Goal: Task Accomplishment & Management: Complete application form

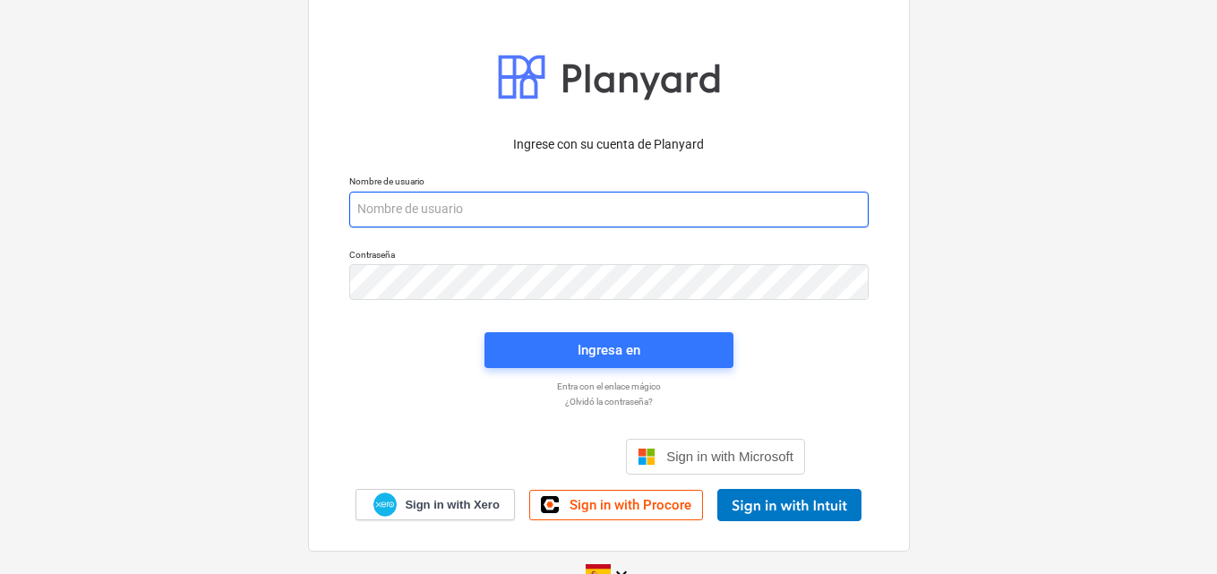
click at [410, 207] on input "email" at bounding box center [608, 210] width 519 height 36
paste input "[EMAIL_ADDRESS][DOMAIN_NAME]"
type input "[EMAIL_ADDRESS][DOMAIN_NAME]"
click at [358, 208] on input "[EMAIL_ADDRESS][DOMAIN_NAME]" at bounding box center [608, 210] width 519 height 36
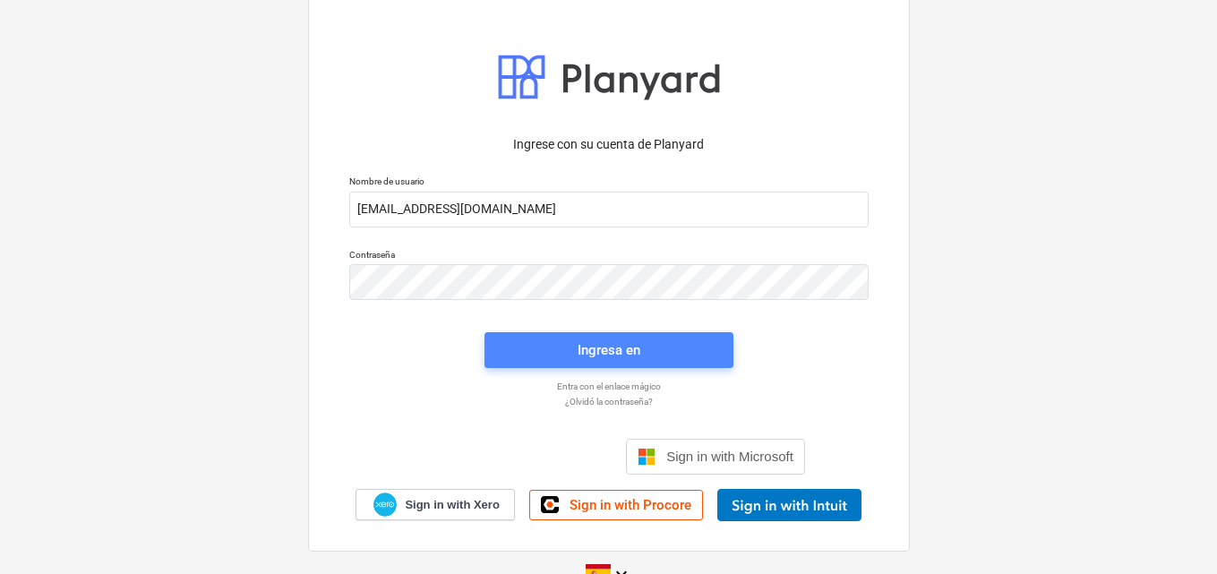
click at [598, 338] on div "Ingresa en" at bounding box center [608, 349] width 63 height 23
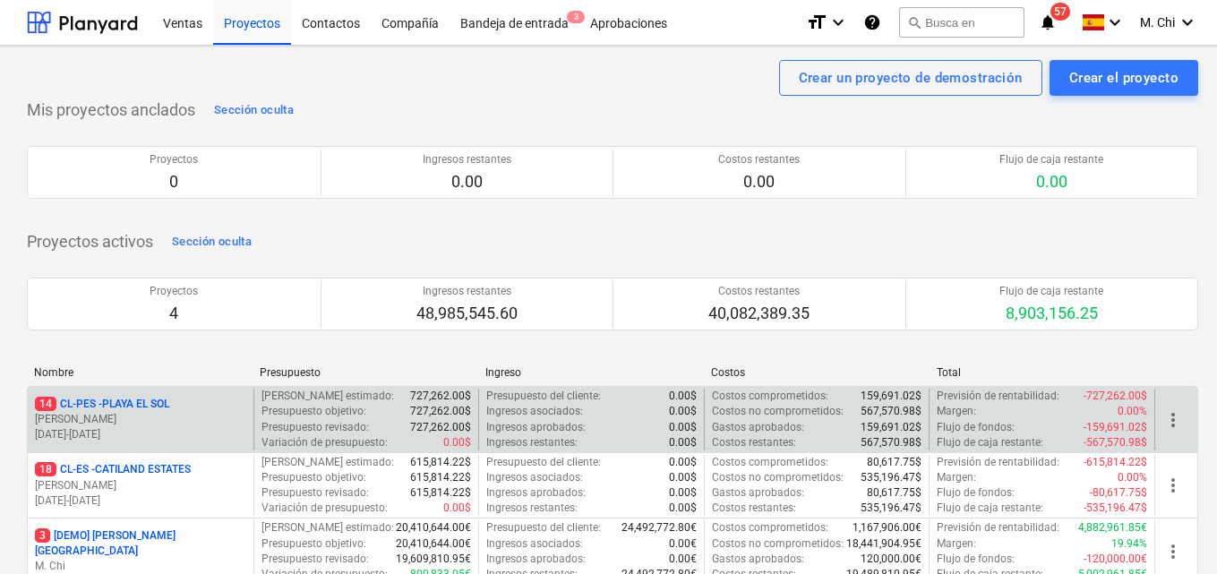
click at [169, 407] on p "14 CL-PES - [GEOGRAPHIC_DATA]" at bounding box center [102, 404] width 134 height 15
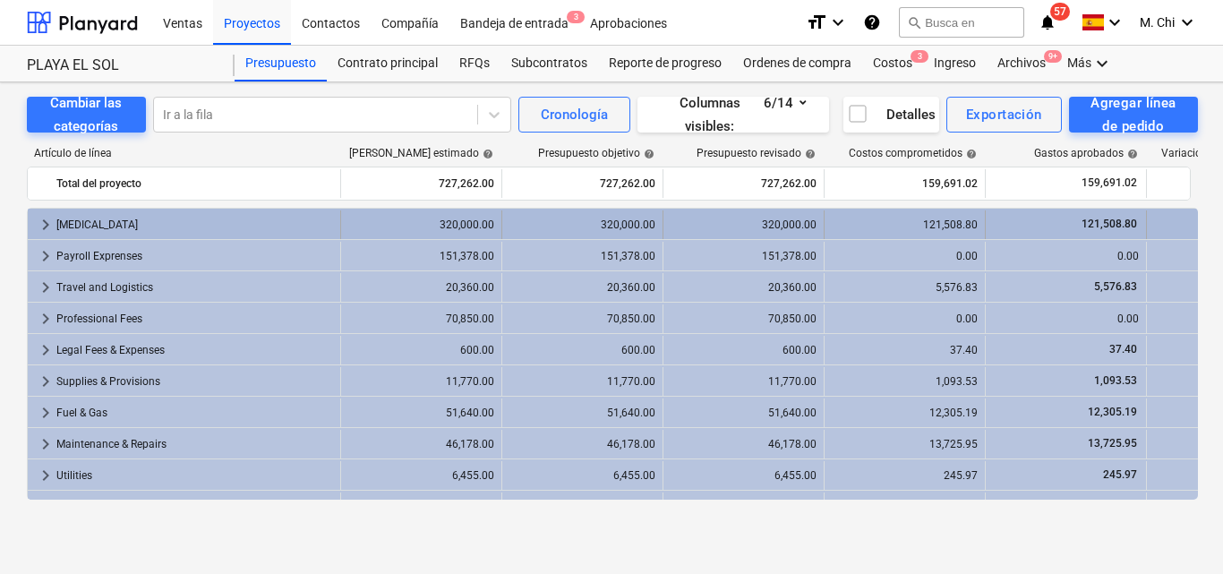
click at [79, 225] on div "[MEDICAL_DATA]" at bounding box center [194, 224] width 277 height 29
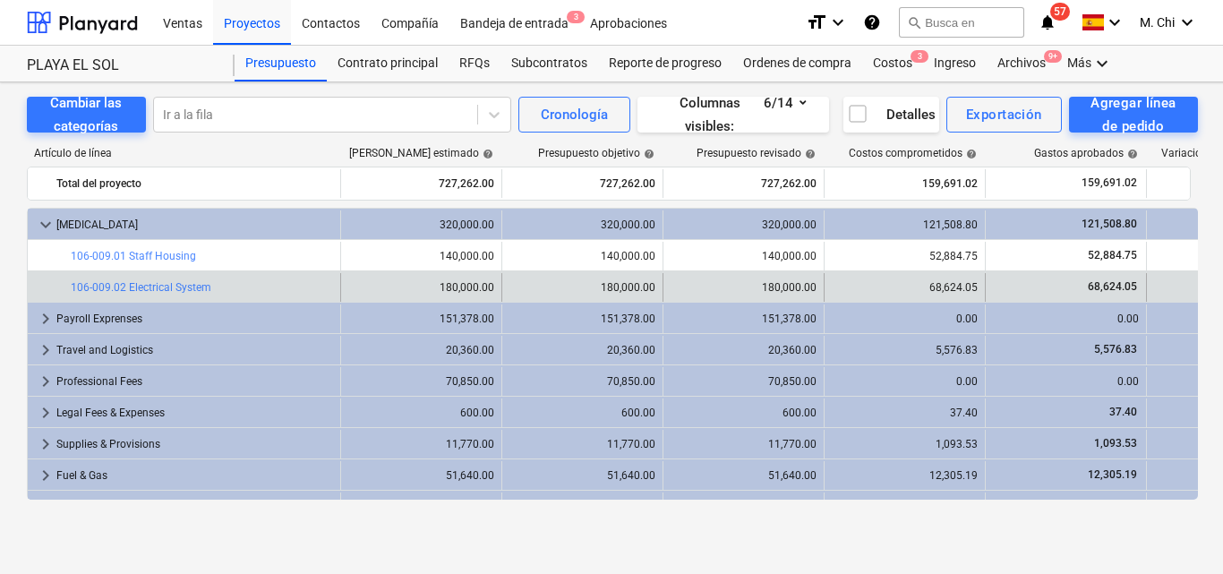
click at [184, 295] on div "bar_chart 106-009.02 Electrical System" at bounding box center [202, 287] width 262 height 29
click at [199, 281] on link "106-009.02 Electrical System" at bounding box center [141, 287] width 141 height 13
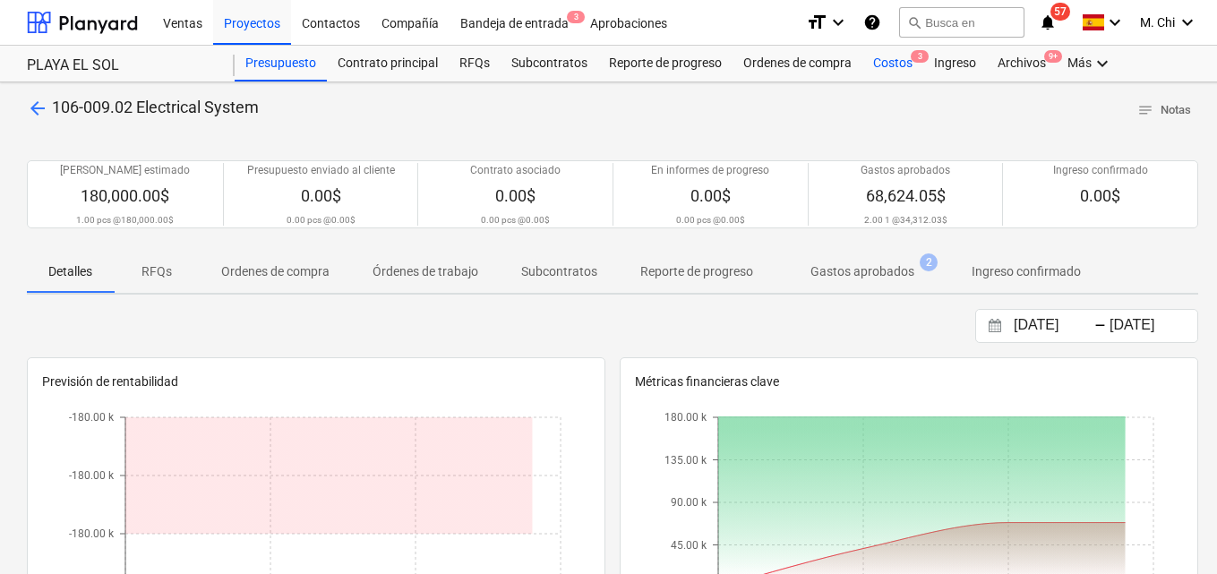
click at [902, 63] on div "Costos 3" at bounding box center [892, 64] width 61 height 36
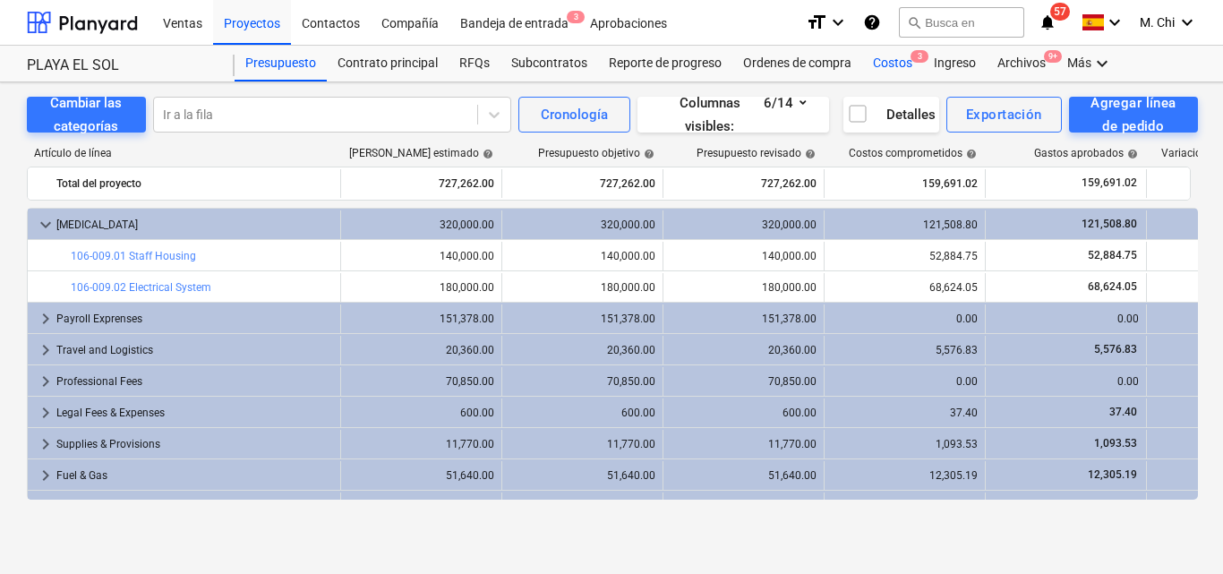
click at [888, 59] on div "Costos 3" at bounding box center [892, 64] width 61 height 36
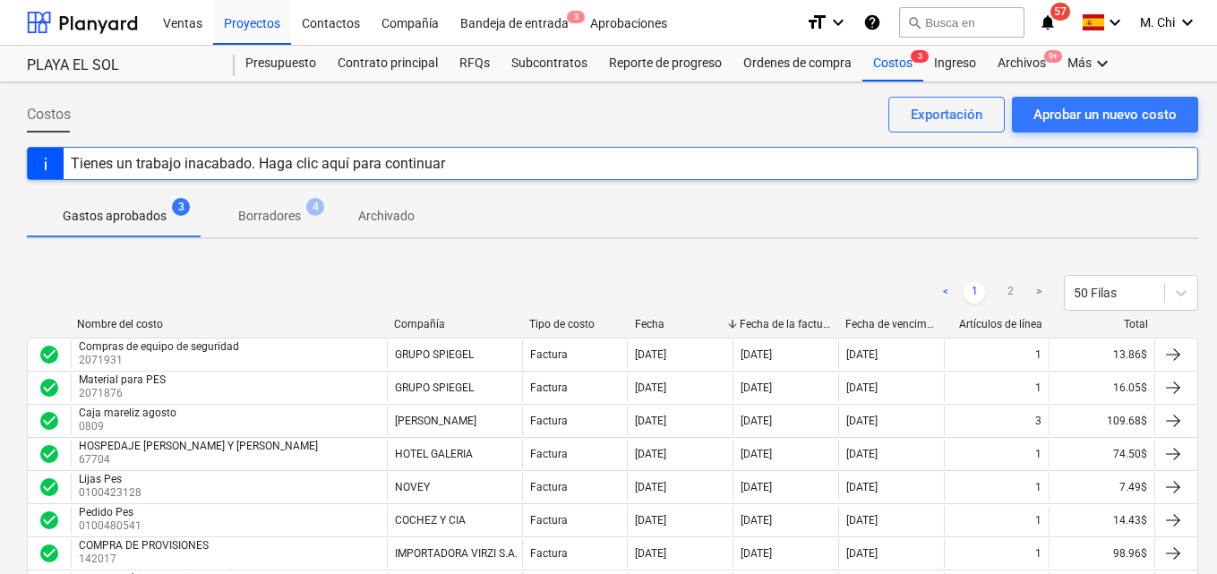
click at [150, 162] on div "Tienes un trabajo inacabado. Haga clic aquí para continuar" at bounding box center [258, 163] width 374 height 17
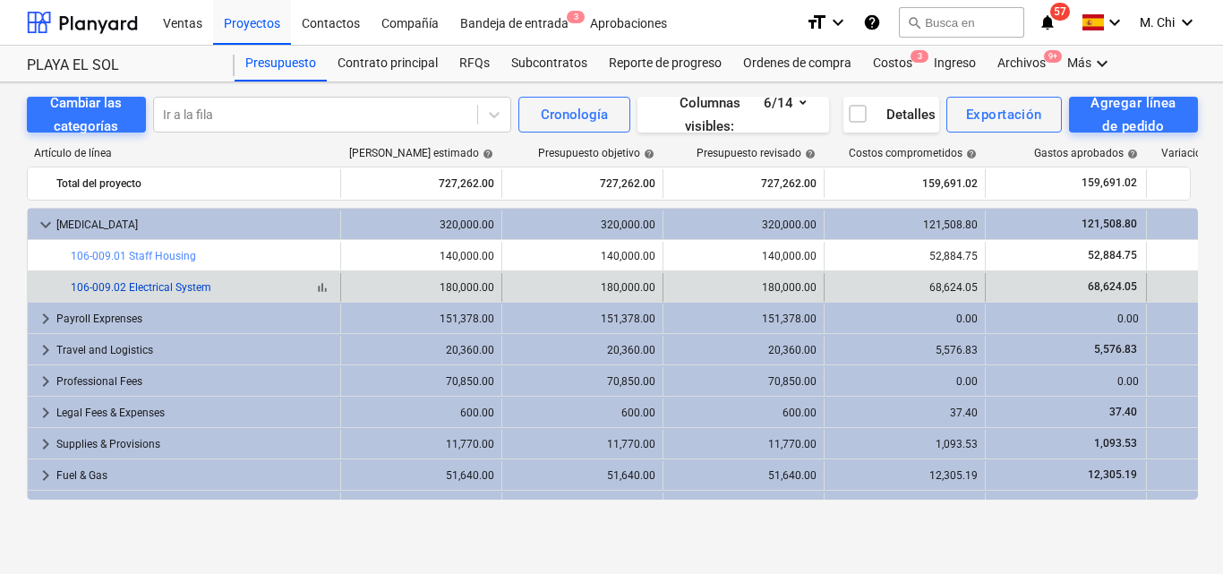
click at [176, 288] on link "106-009.02 Electrical System" at bounding box center [141, 287] width 141 height 13
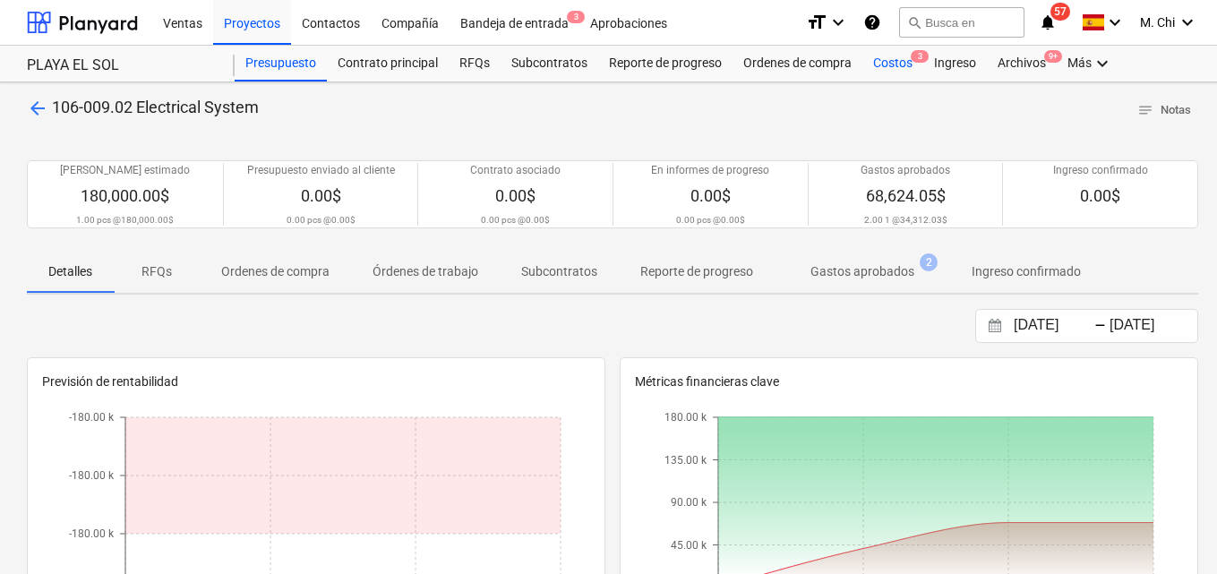
click at [890, 65] on div "Costos 3" at bounding box center [892, 64] width 61 height 36
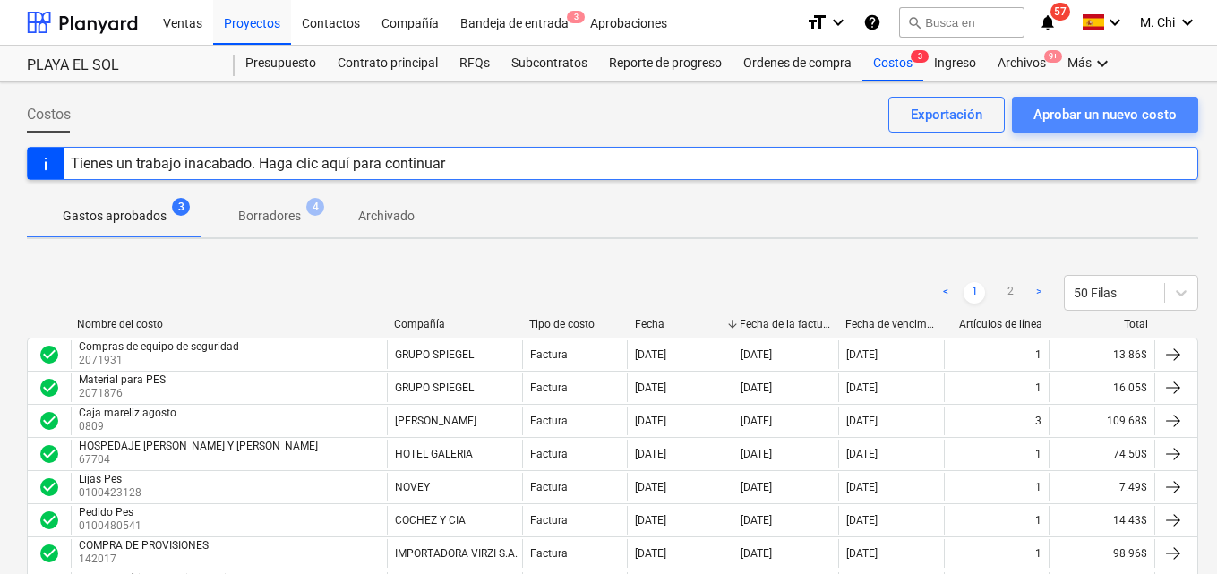
click at [1105, 112] on div "Aprobar un nuevo costo" at bounding box center [1104, 114] width 143 height 23
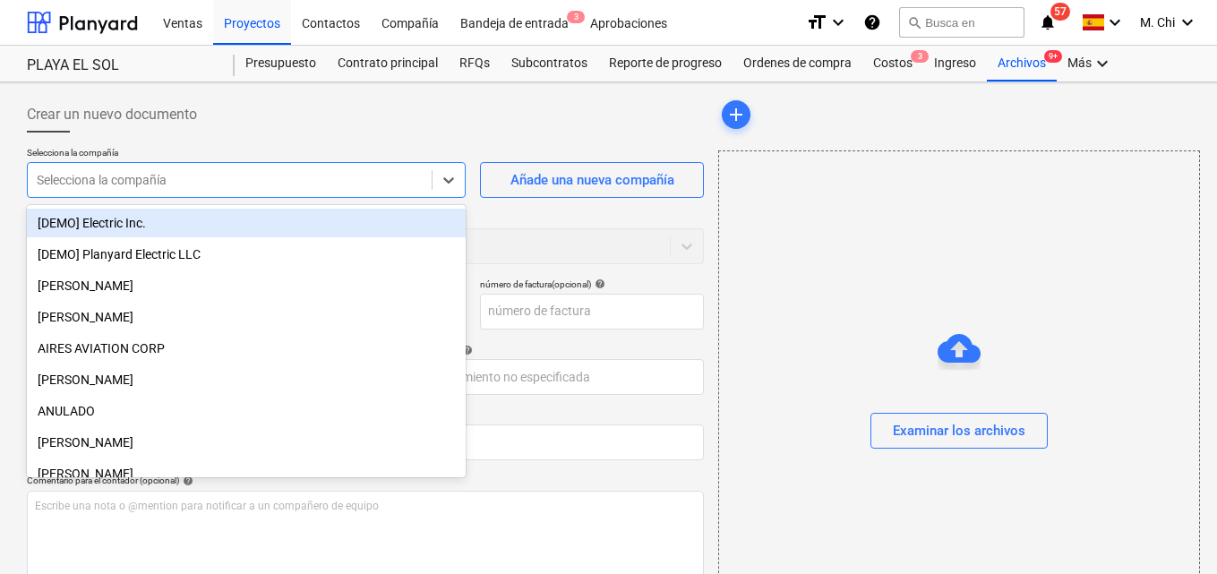
click at [272, 179] on div at bounding box center [230, 180] width 386 height 18
type input "n"
type input "NS"
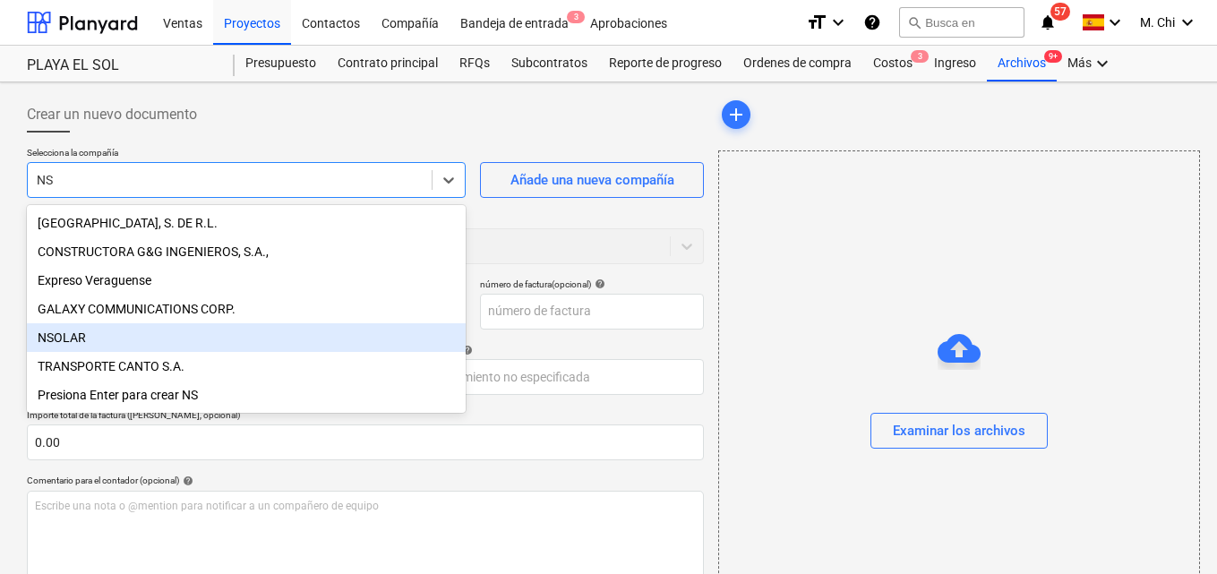
click at [81, 338] on div "NSOLAR" at bounding box center [246, 337] width 439 height 29
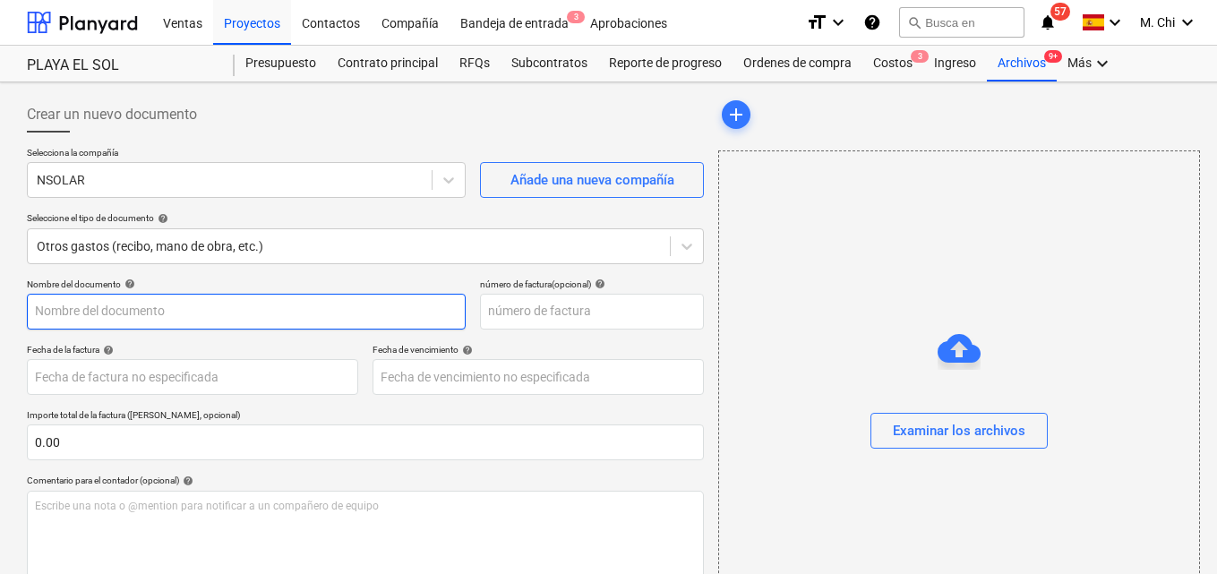
click at [90, 316] on input "text" at bounding box center [246, 312] width 439 height 36
type input "P"
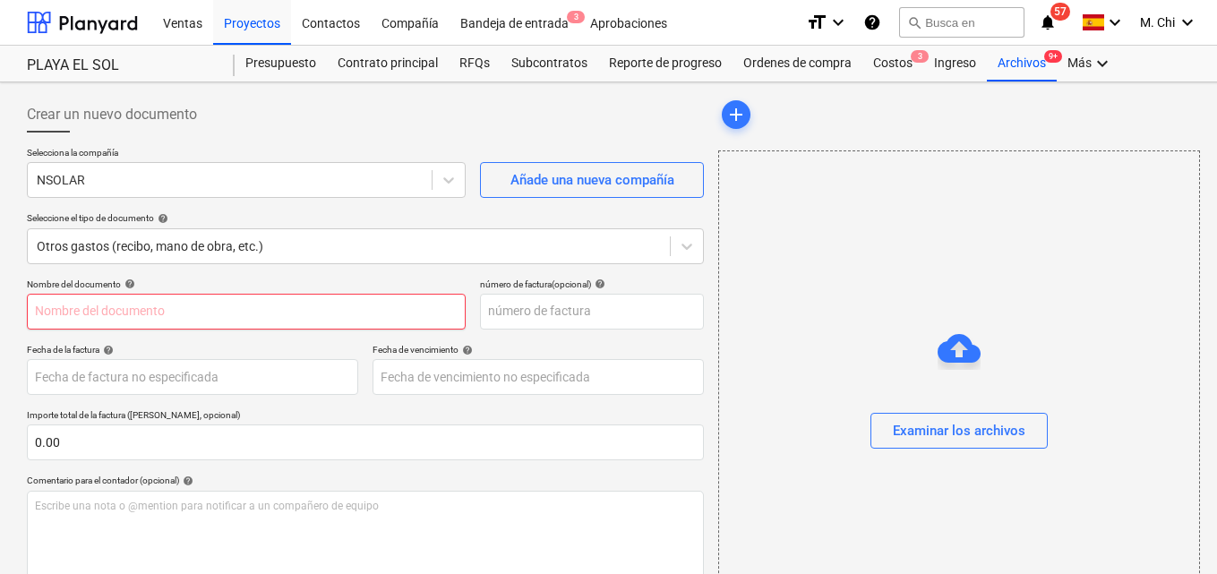
paste input "Progress Payment – Instalacion Paneles Solares - 40% pago 2 de 2"
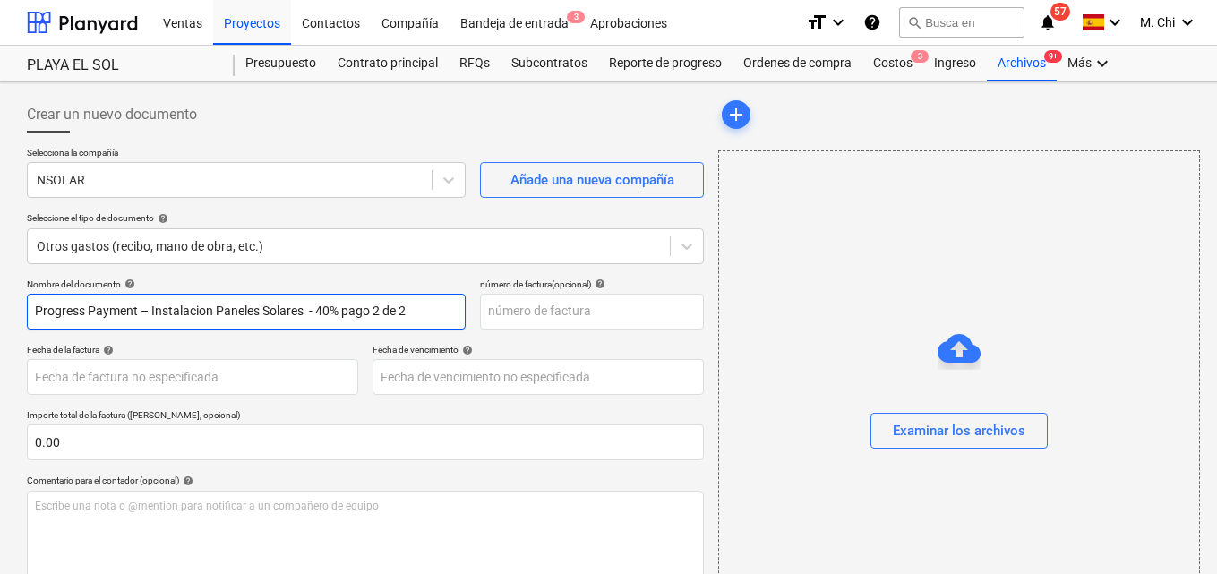
click at [387, 315] on input "Progress Payment – Instalacion Paneles Solares - 40% pago 2 de 2" at bounding box center [246, 312] width 439 height 36
click at [430, 313] on input "Progress Payment – Instalacion Paneles Solares - 40% pago 3 de 2" at bounding box center [246, 312] width 439 height 36
click at [349, 306] on input "Progress Payment – Instalacion Paneles Solares - 40% pago 3 de 3" at bounding box center [246, 312] width 439 height 36
click at [338, 308] on input "Progress Payment – Instalacion Paneles Solares - 40% pago 3 de 3" at bounding box center [246, 312] width 439 height 36
type input "Progress Payment – Instalacion Paneles Solares - 10% pago 3 de 3"
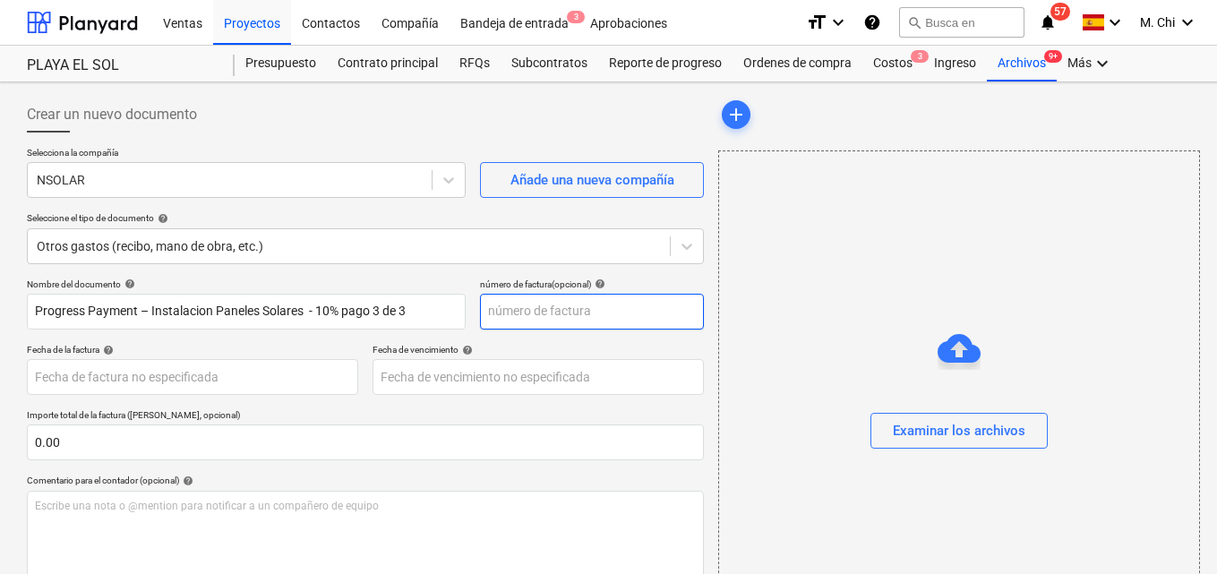
click at [570, 312] on input "text" at bounding box center [592, 312] width 224 height 36
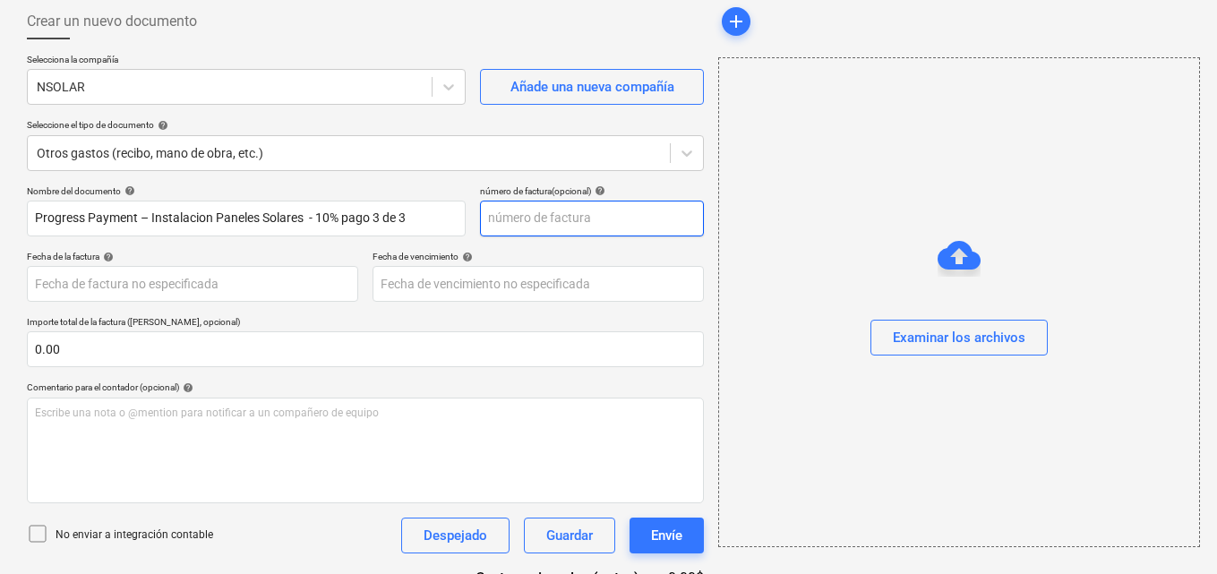
scroll to position [187, 0]
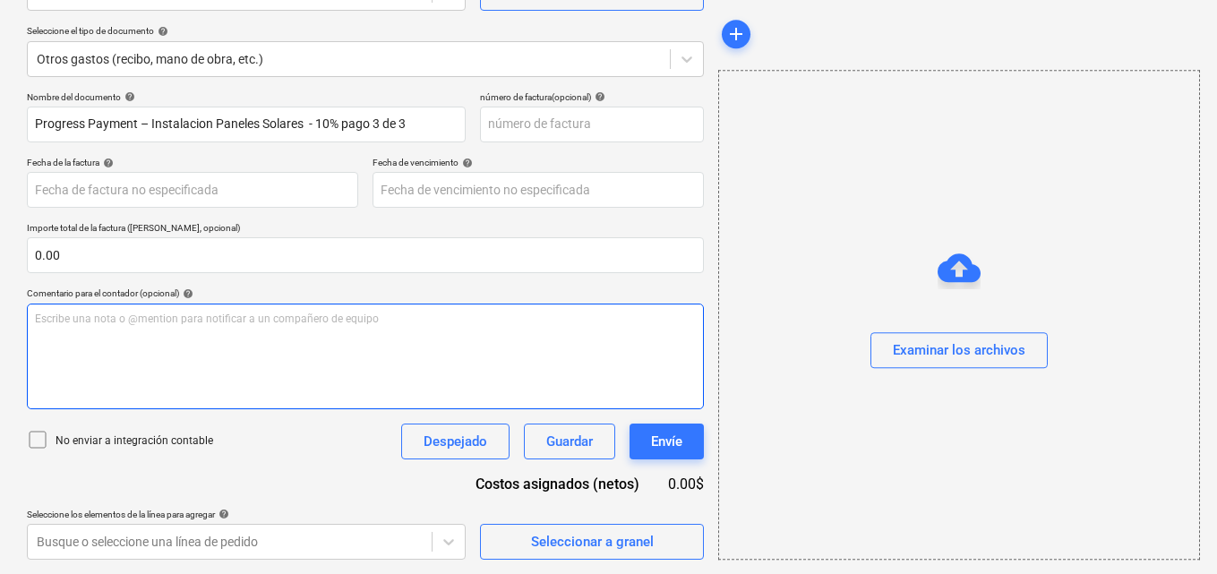
click at [127, 316] on p "Escribe una nota o @mention para notificar a un compañero de equipo ﻿" at bounding box center [365, 319] width 661 height 15
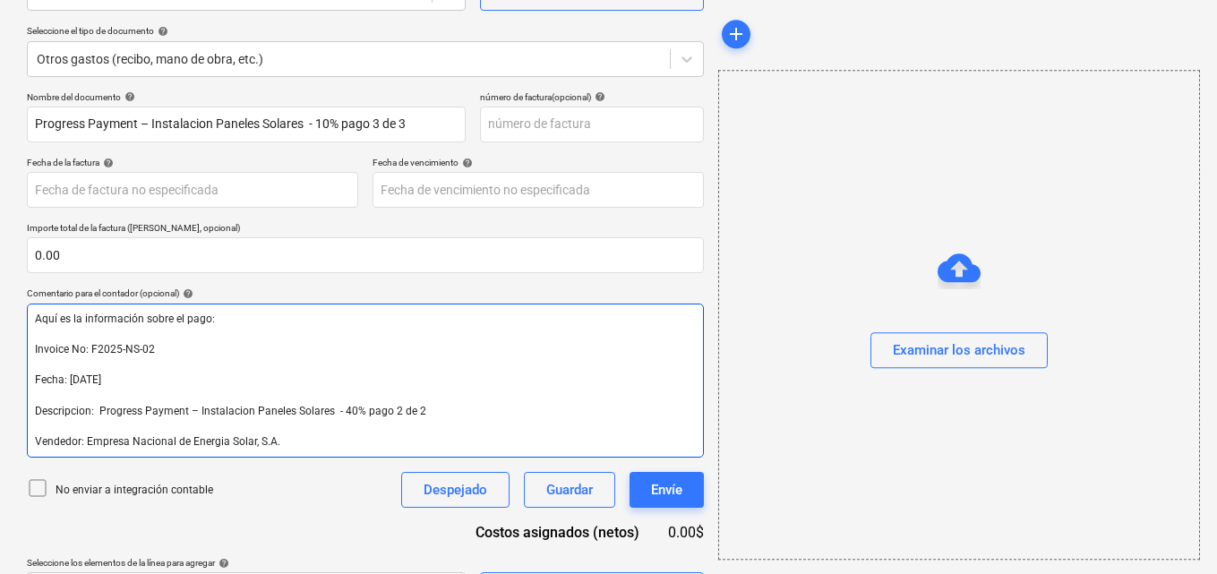
scroll to position [235, 0]
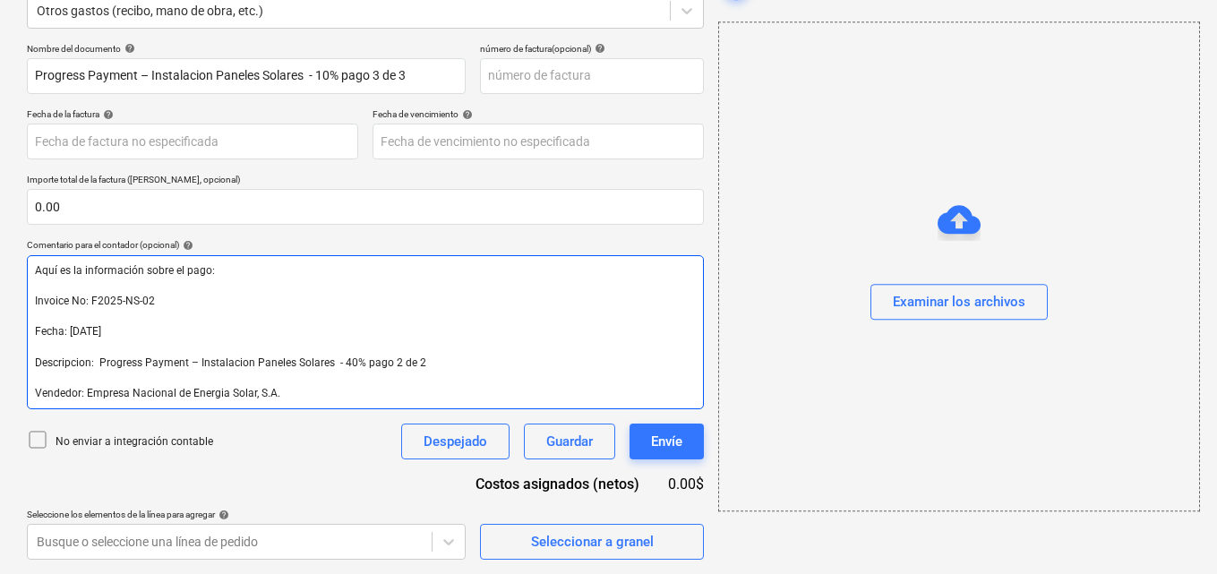
click at [363, 362] on span "Descripcion: Progress Payment – Instalacion Paneles Solares - 40% pago 2 de 2" at bounding box center [230, 362] width 391 height 13
click at [400, 363] on span "Descripcion: Progress Payment – Instalacion Paneles Solares - 10% pago 2 de 2" at bounding box center [232, 362] width 394 height 13
drag, startPoint x: 437, startPoint y: 364, endPoint x: 437, endPoint y: 374, distance: 10.7
click at [437, 368] on p "Descripcion: Progress Payment – Instalacion Paneles Solares - 10% pago 3 de 2" at bounding box center [365, 362] width 661 height 15
click at [74, 332] on span "Fecha: [DATE]" at bounding box center [68, 331] width 66 height 13
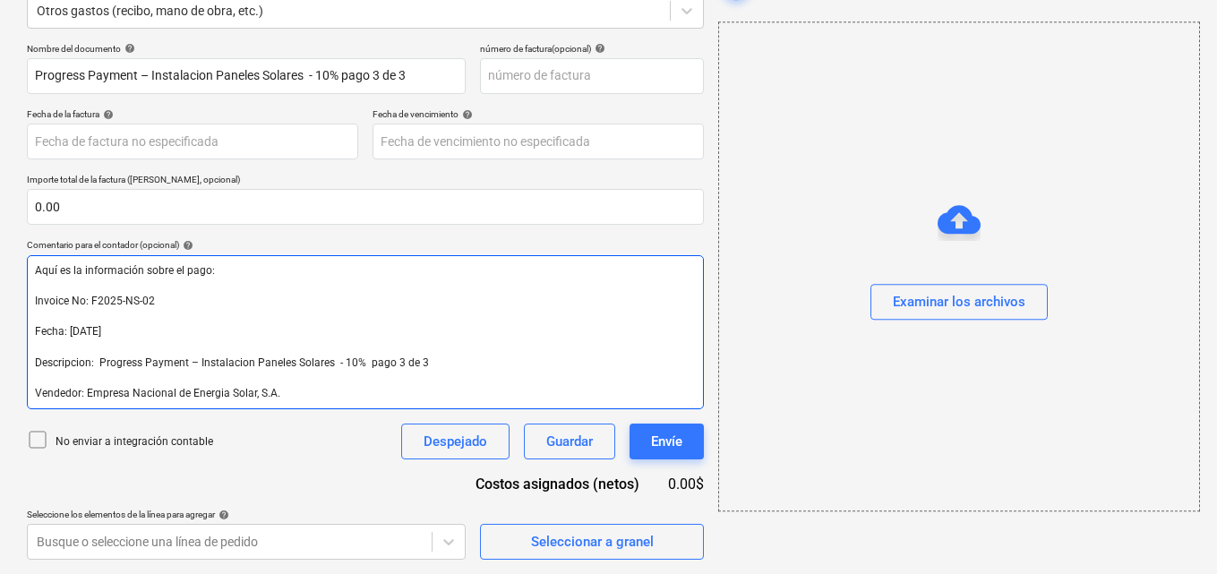
drag, startPoint x: 186, startPoint y: 410, endPoint x: 141, endPoint y: 403, distance: 45.3
click at [185, 412] on div "Nombre del documento help Progress Payment – Instalacion Paneles Solares - 10% …" at bounding box center [365, 302] width 677 height 518
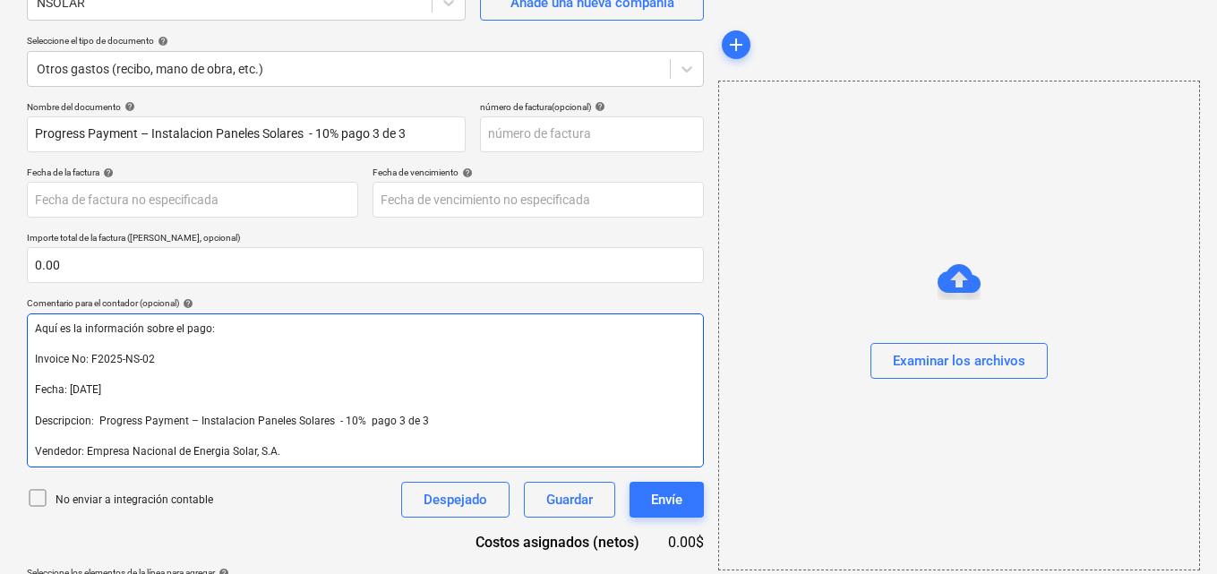
scroll to position [146, 0]
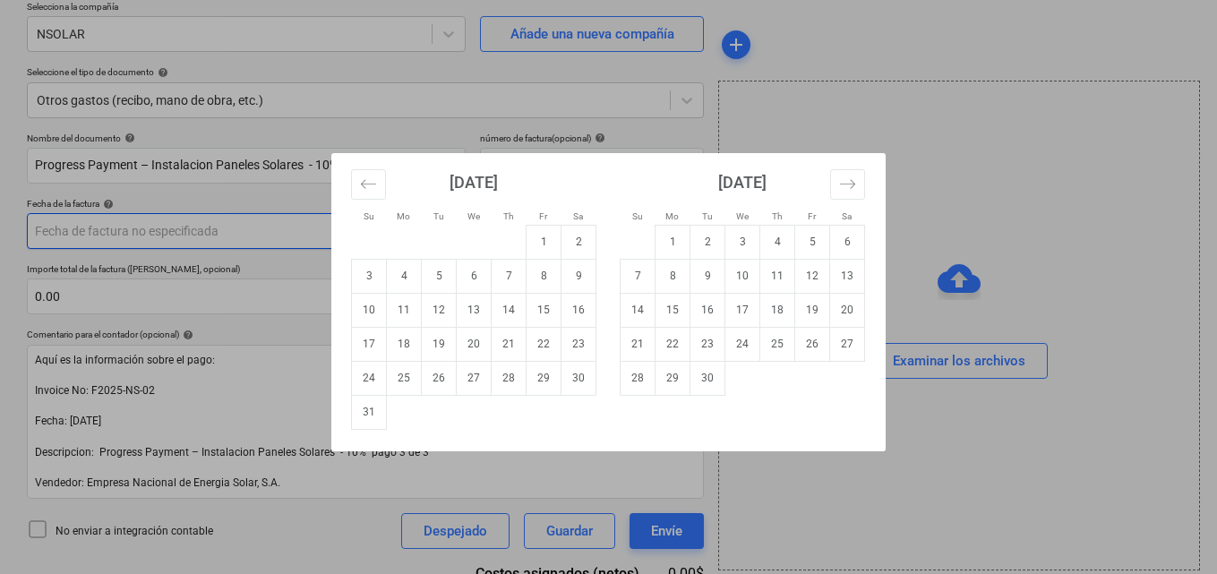
click at [139, 237] on body "Ventas Proyectos Contactos Compañía Bandeja de entrada 3 Aprobaciones format_si…" at bounding box center [608, 141] width 1217 height 574
click at [401, 382] on td "25" at bounding box center [404, 378] width 35 height 34
type input "[DATE]"
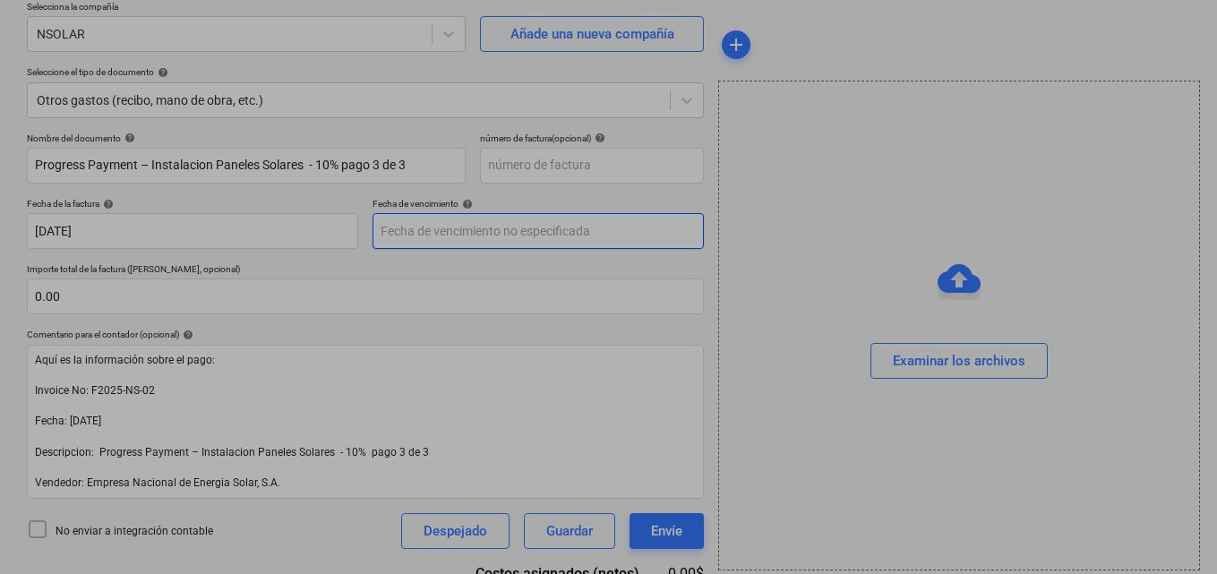
click at [433, 235] on body "Ventas Proyectos Contactos Compañía Bandeja de entrada 3 Aprobaciones format_si…" at bounding box center [608, 141] width 1217 height 574
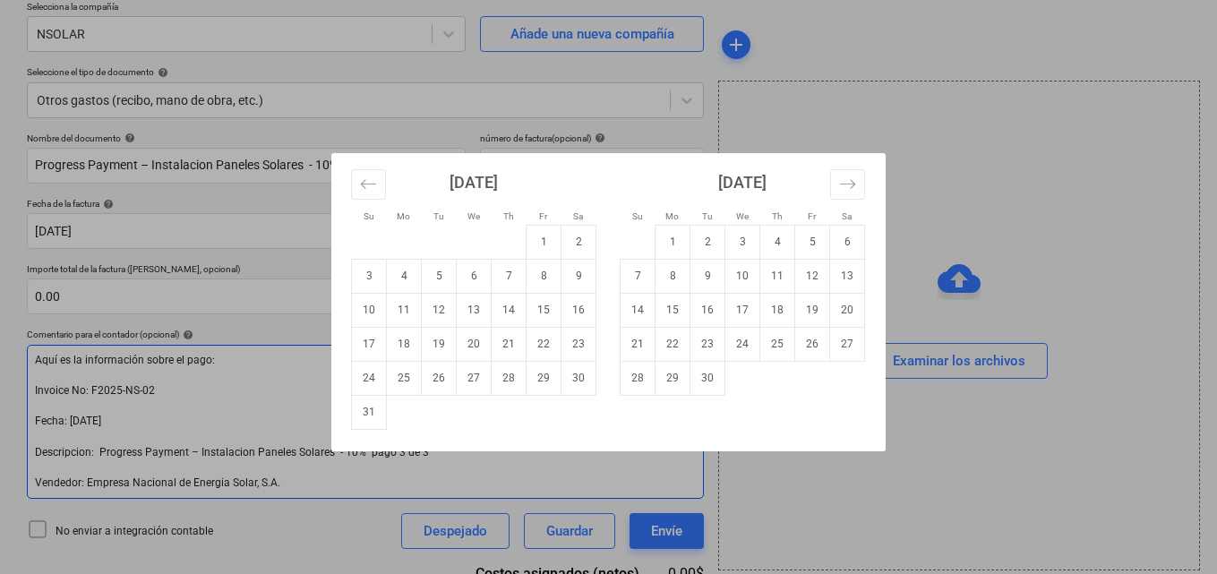
drag, startPoint x: 408, startPoint y: 381, endPoint x: 314, endPoint y: 356, distance: 97.1
click at [407, 381] on td "25" at bounding box center [404, 378] width 35 height 34
type input "[DATE]"
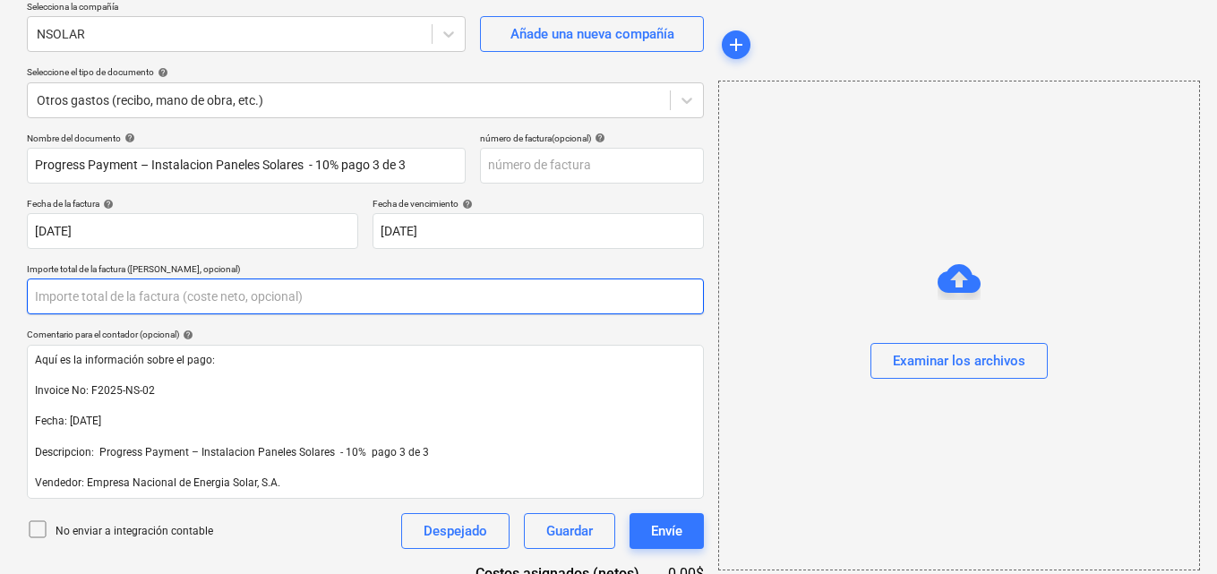
click at [95, 299] on input "text" at bounding box center [365, 296] width 677 height 36
click at [52, 295] on input "17156.01" at bounding box center [365, 296] width 677 height 36
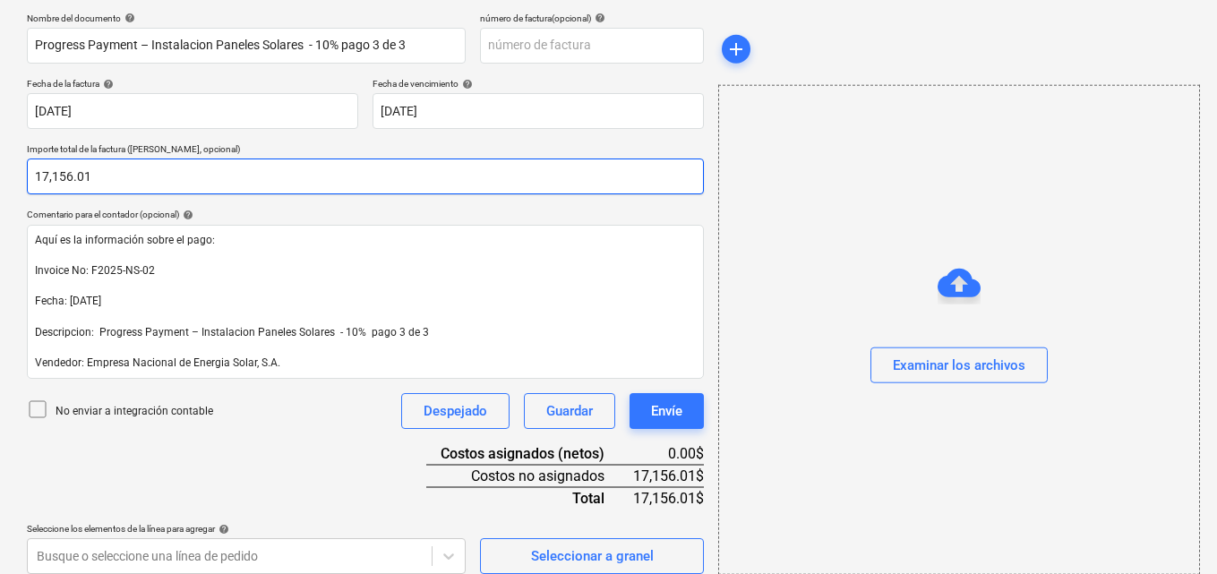
scroll to position [280, 0]
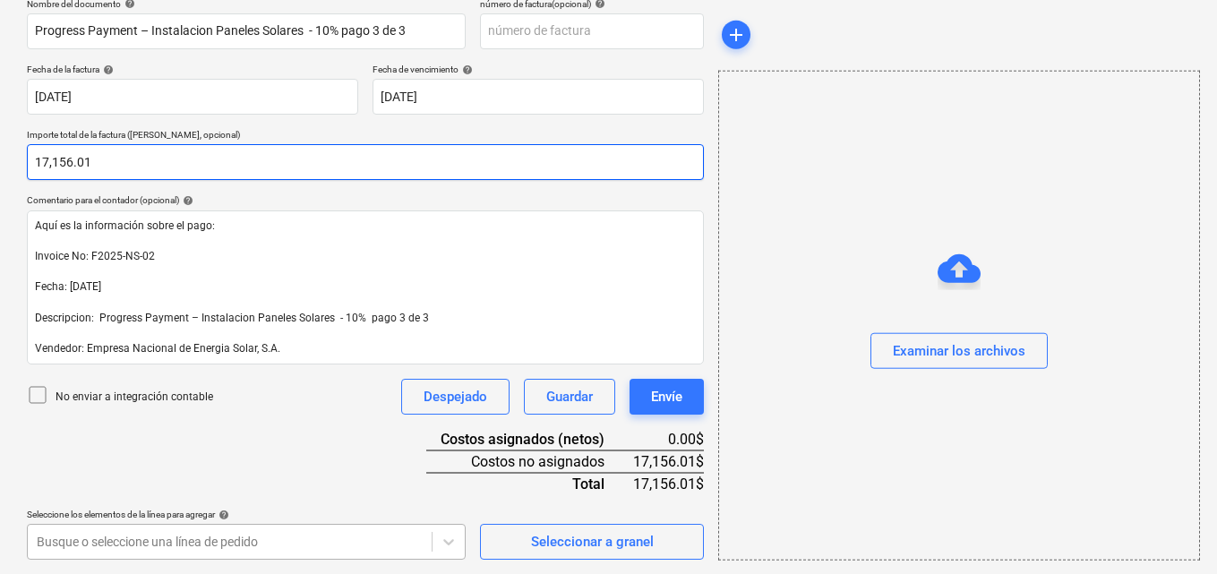
type input "17,156.01"
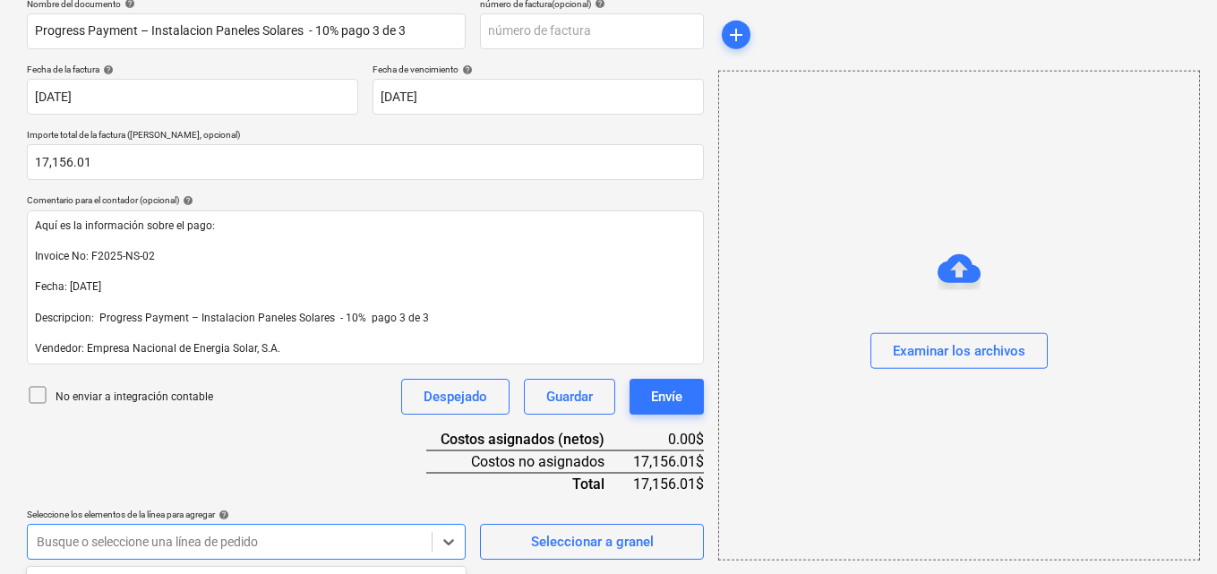
scroll to position [545, 0]
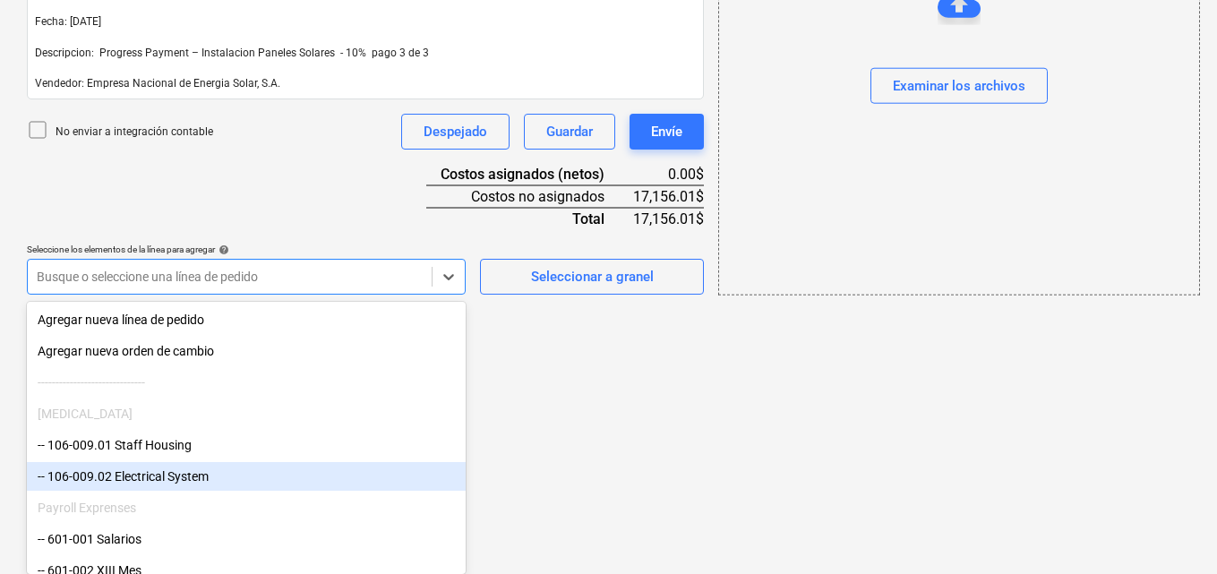
click at [163, 484] on div "-- 106-009.02 Electrical System" at bounding box center [246, 476] width 439 height 29
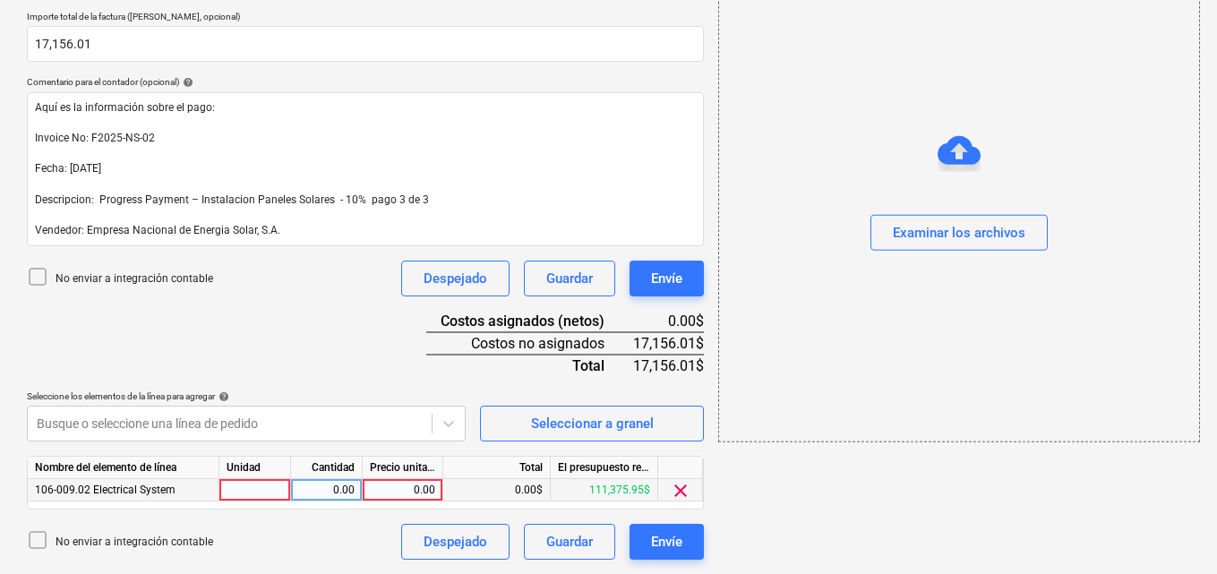
click at [253, 481] on div at bounding box center [255, 490] width 72 height 22
type input "1"
click at [306, 486] on div "0.00" at bounding box center [326, 490] width 56 height 22
click at [388, 489] on div "0.00" at bounding box center [402, 490] width 65 height 22
type input "17156.01"
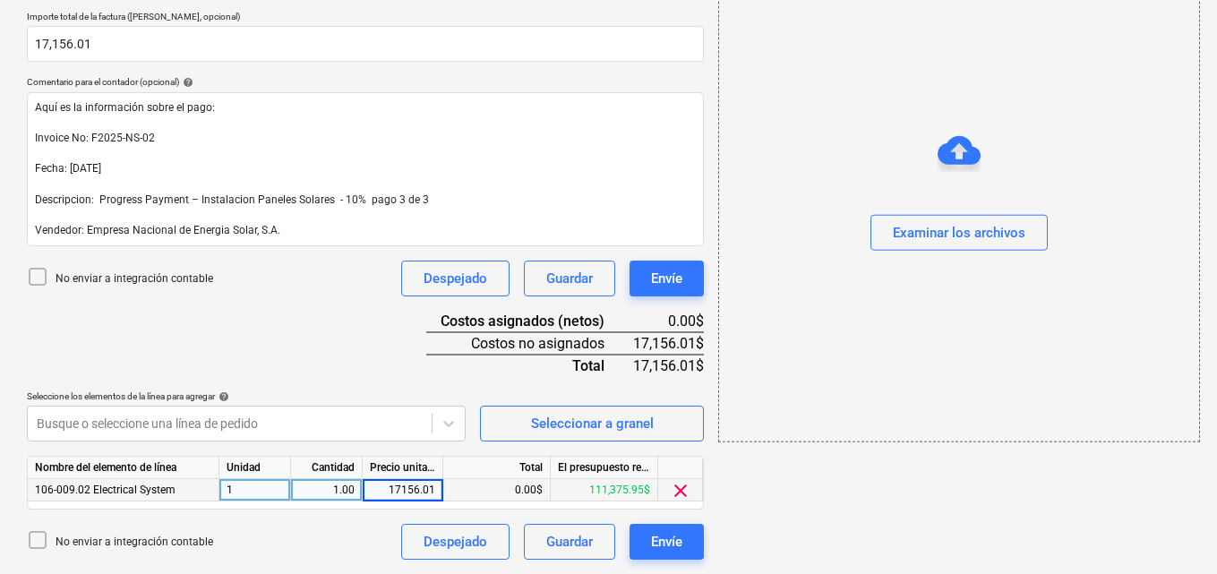
click at [850, 535] on div "add Examinar los archivos" at bounding box center [958, 129] width 494 height 876
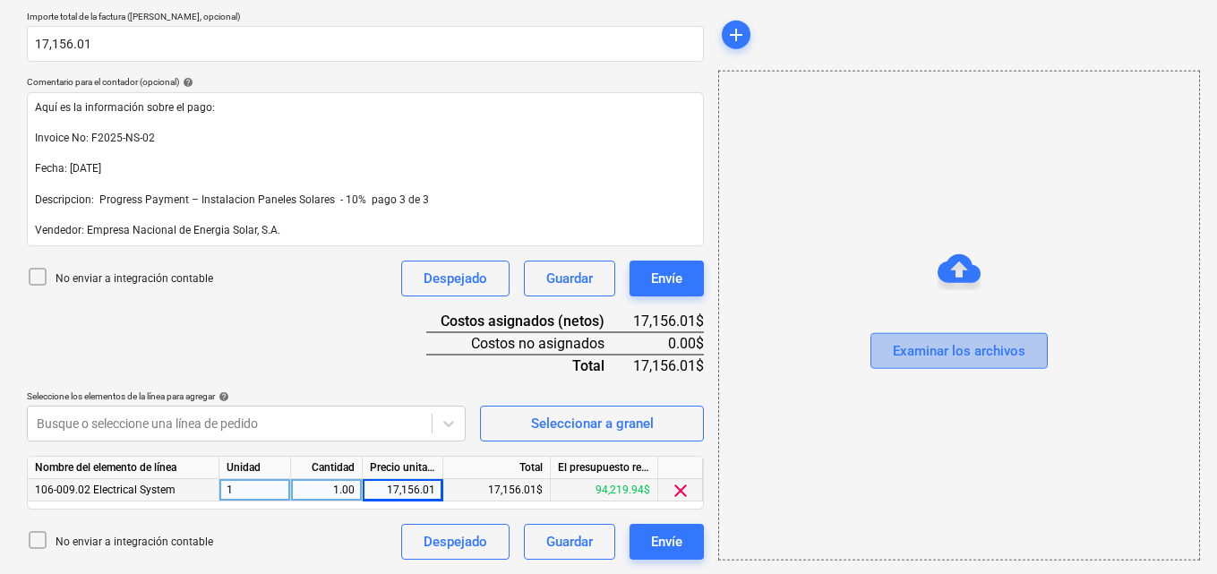
click at [966, 346] on div "Examinar los archivos" at bounding box center [959, 350] width 133 height 23
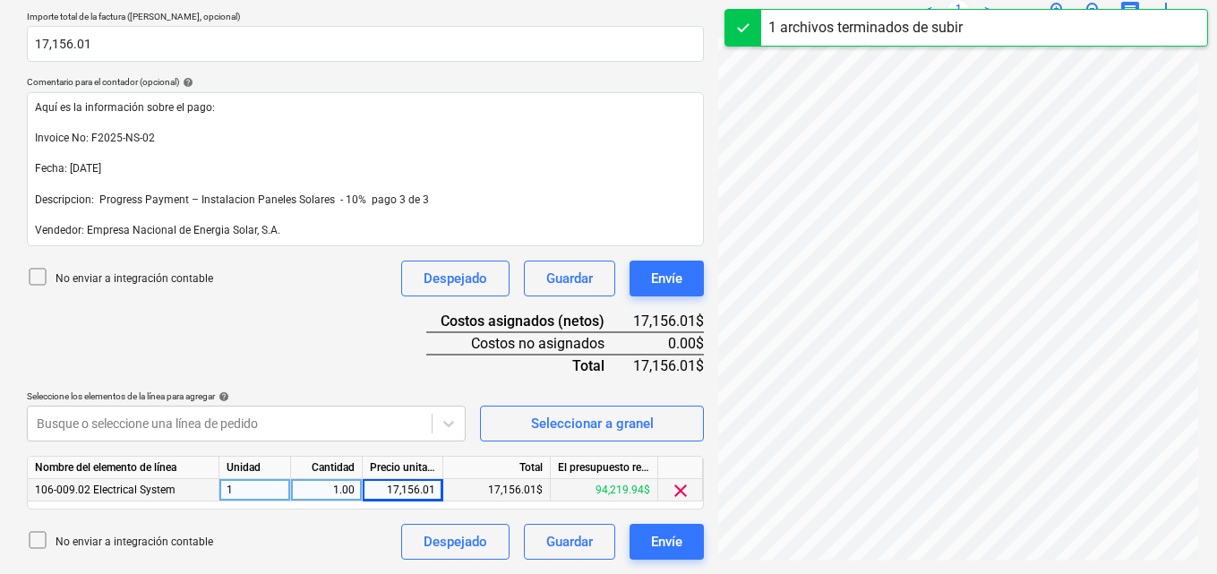
scroll to position [0, 248]
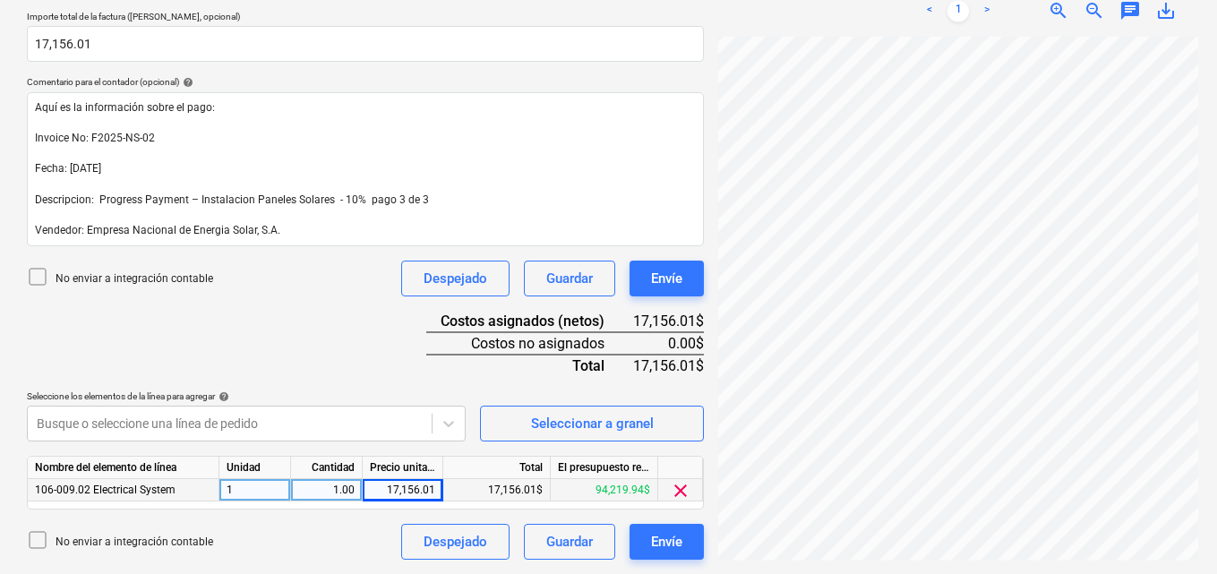
click at [1085, 537] on div "Estado [PERSON_NAME]...pdf clear add sort OCR todavía está en progreso. Por fav…" at bounding box center [958, 129] width 494 height 876
click at [1095, 539] on div "Estado [PERSON_NAME]...pdf clear add sort OCR todavía está en progreso. Por fav…" at bounding box center [958, 129] width 494 height 876
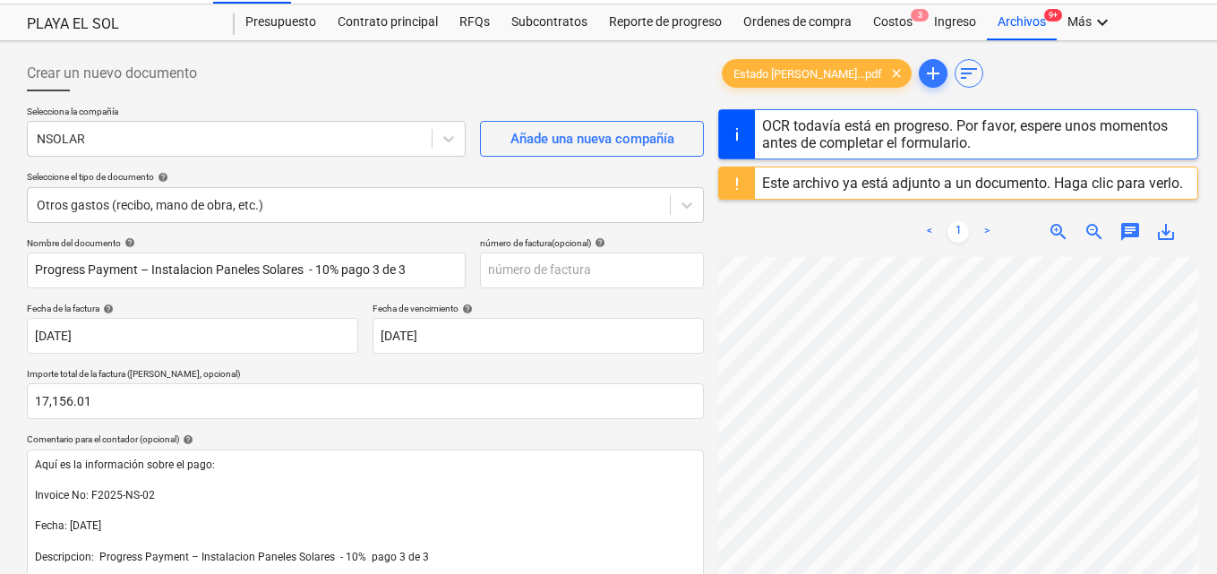
scroll to position [40, 0]
click at [524, 273] on input "text" at bounding box center [592, 271] width 224 height 36
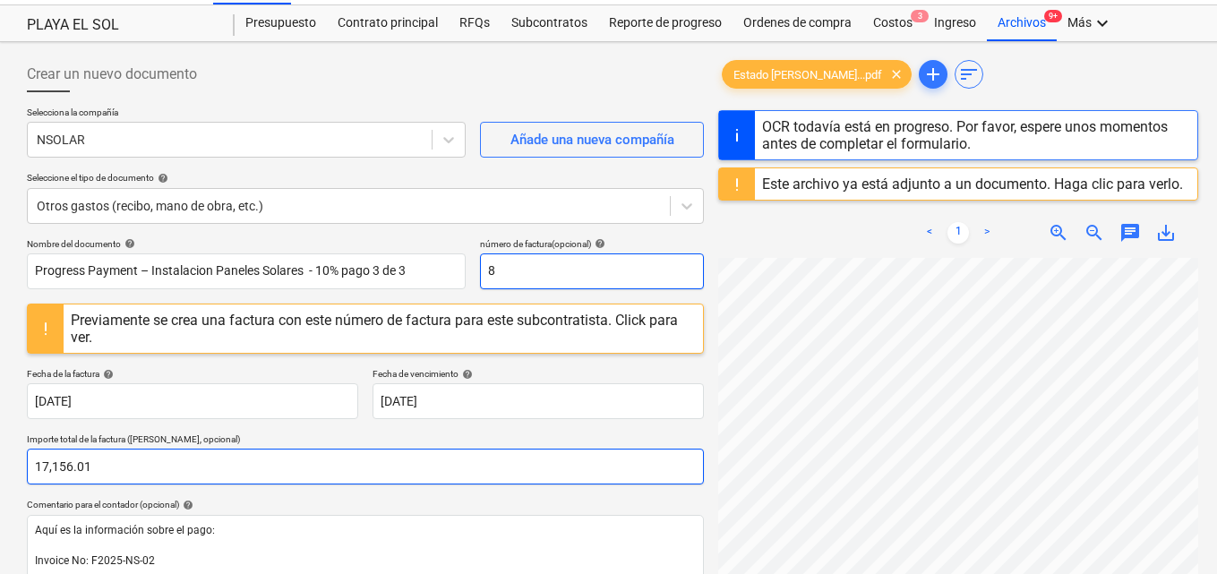
type input "8"
click at [479, 478] on input "17156.01" at bounding box center [365, 467] width 677 height 36
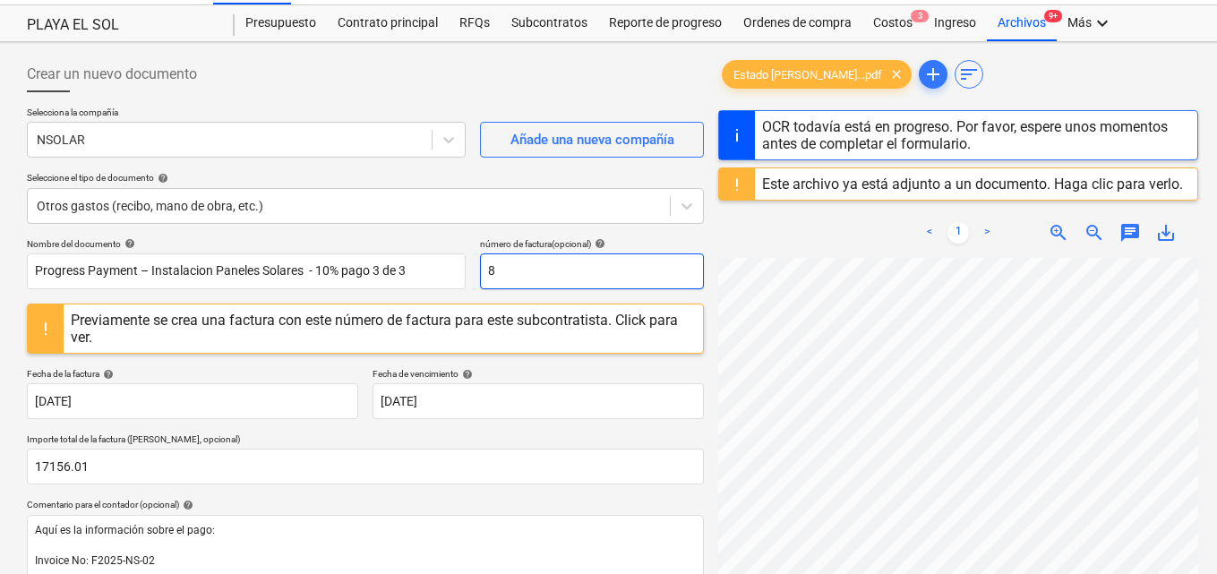
type input "17,156.01"
click at [486, 269] on input "8" at bounding box center [592, 271] width 224 height 36
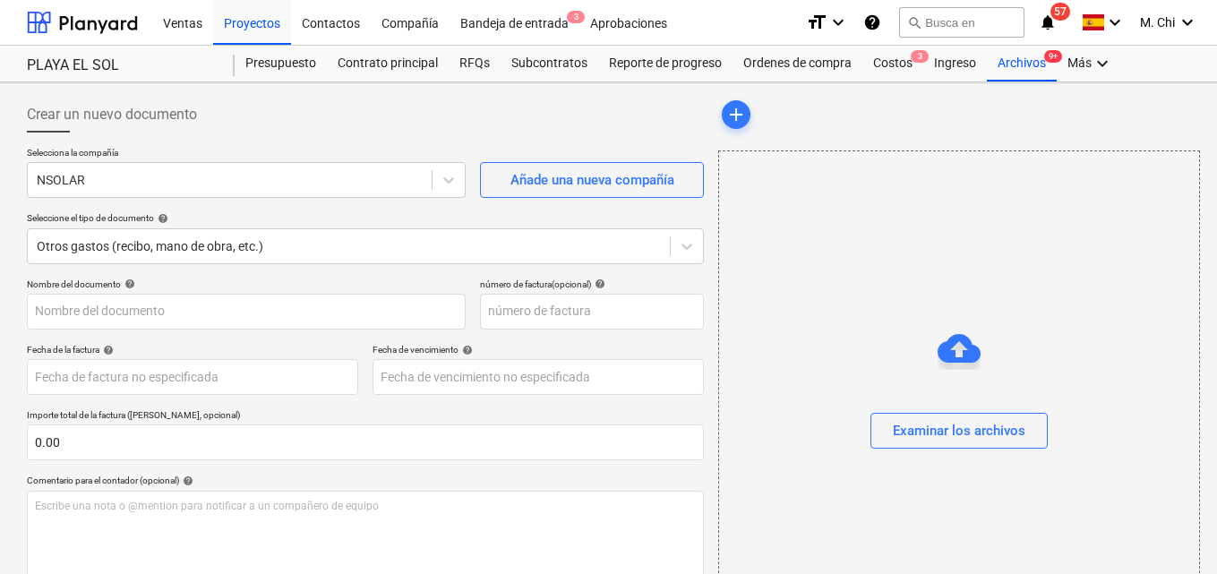
type input "1"
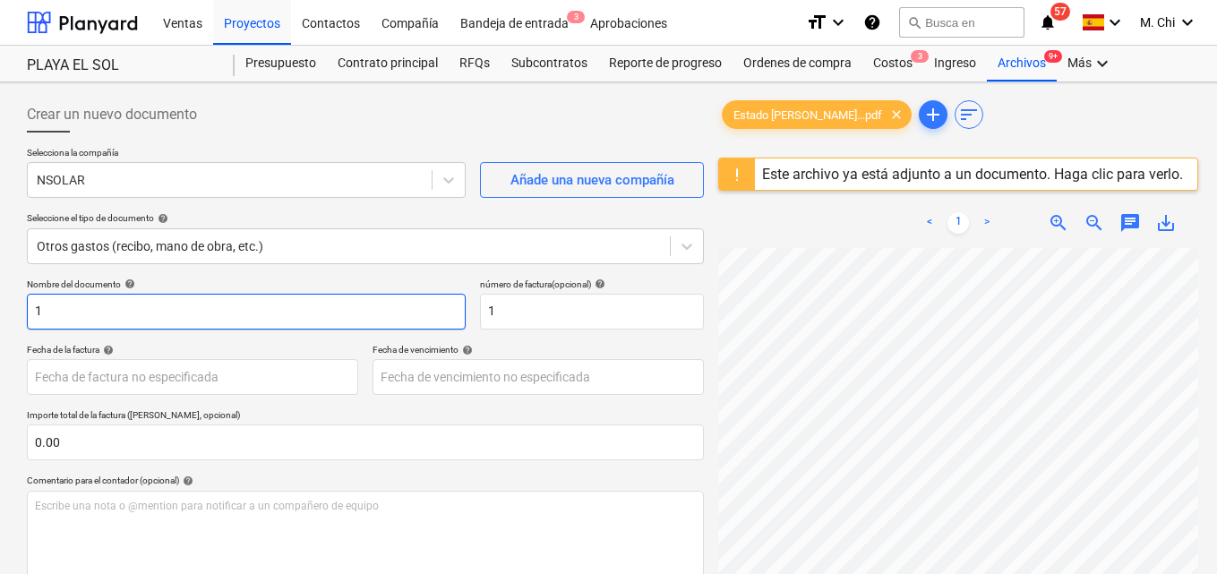
click at [60, 312] on input "1" at bounding box center [246, 312] width 439 height 36
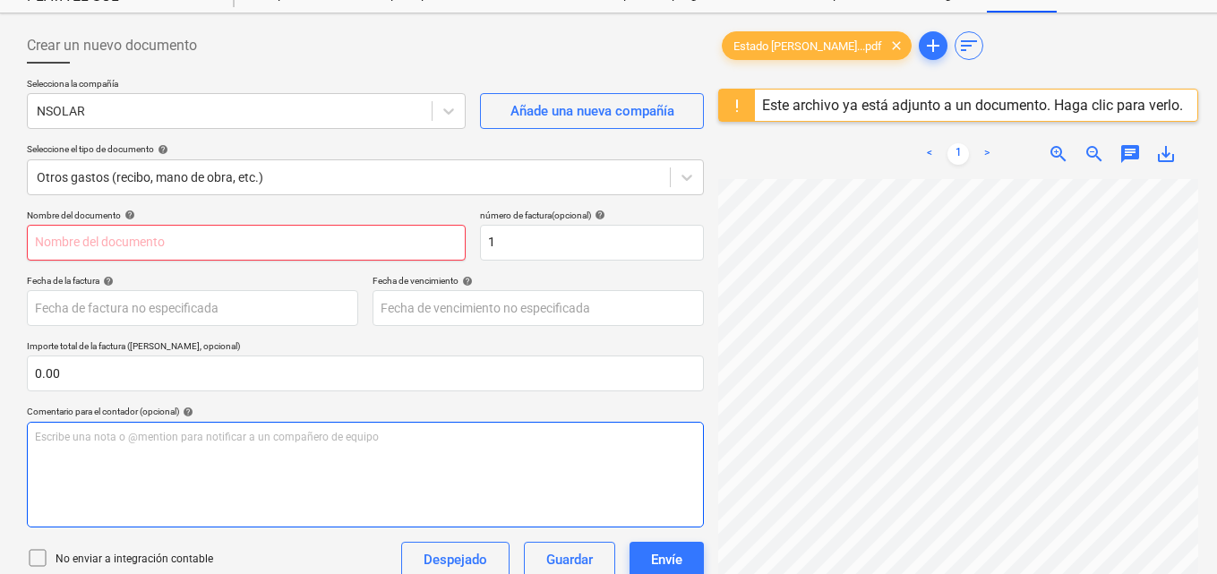
scroll to position [212, 0]
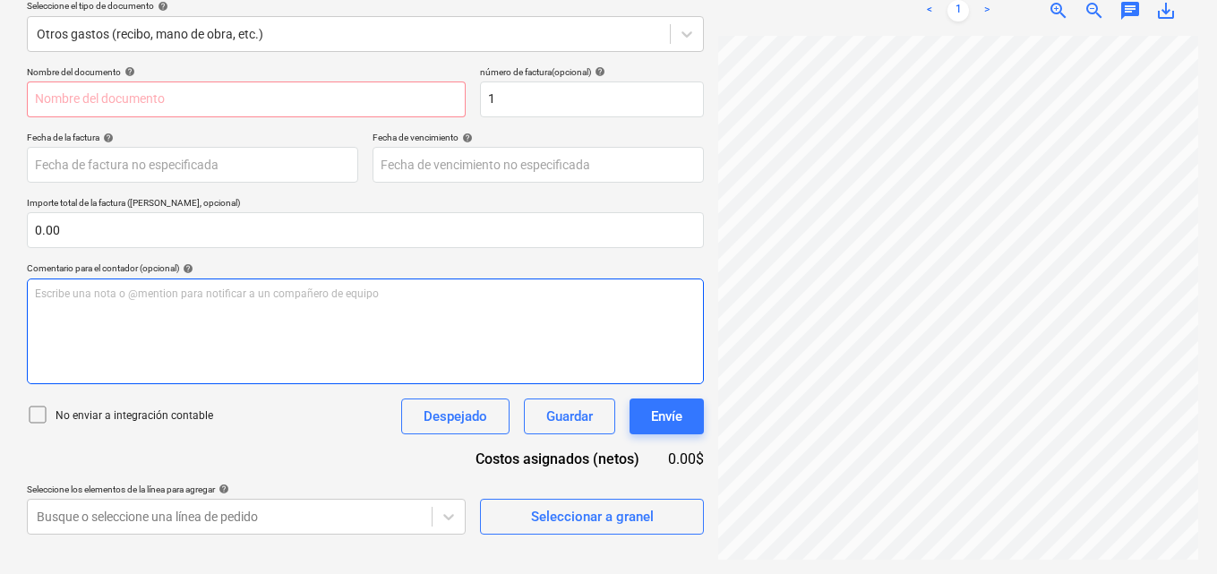
click at [97, 309] on div "Escribe una nota o @mention para notificar a un compañero de equipo ﻿" at bounding box center [365, 331] width 677 height 106
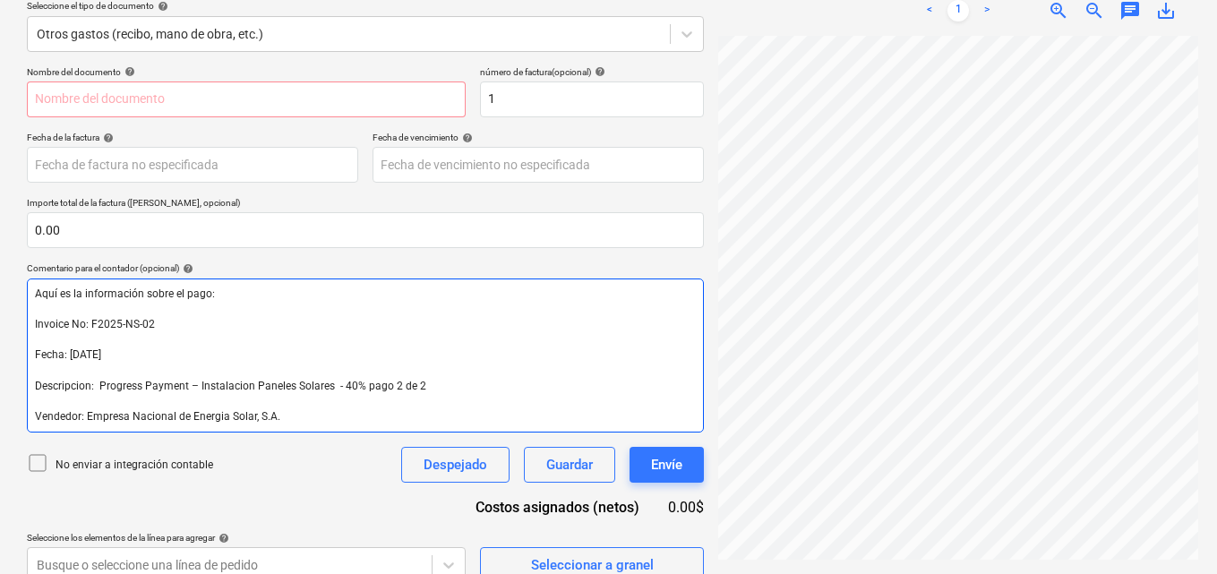
scroll to position [235, 0]
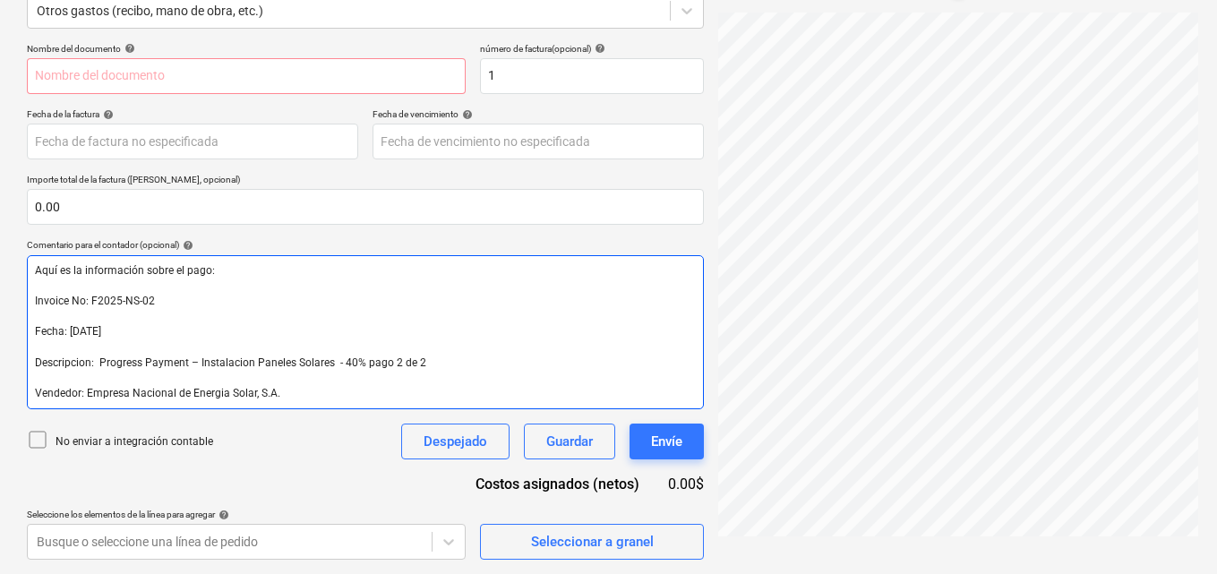
click at [74, 328] on span "Fecha: [DATE]" at bounding box center [68, 331] width 66 height 13
click at [358, 363] on span "Descripcion: Progress Payment – Instalacion Paneles Solares - 40% pago 2 de 2" at bounding box center [230, 362] width 391 height 13
click at [393, 365] on span "Descripcion: Progress Payment – Instalacion Paneles Solares - 10% pago 2 de 2" at bounding box center [230, 362] width 391 height 13
click at [554, 307] on p "Invoice No: F2025-NS-02" at bounding box center [365, 301] width 661 height 15
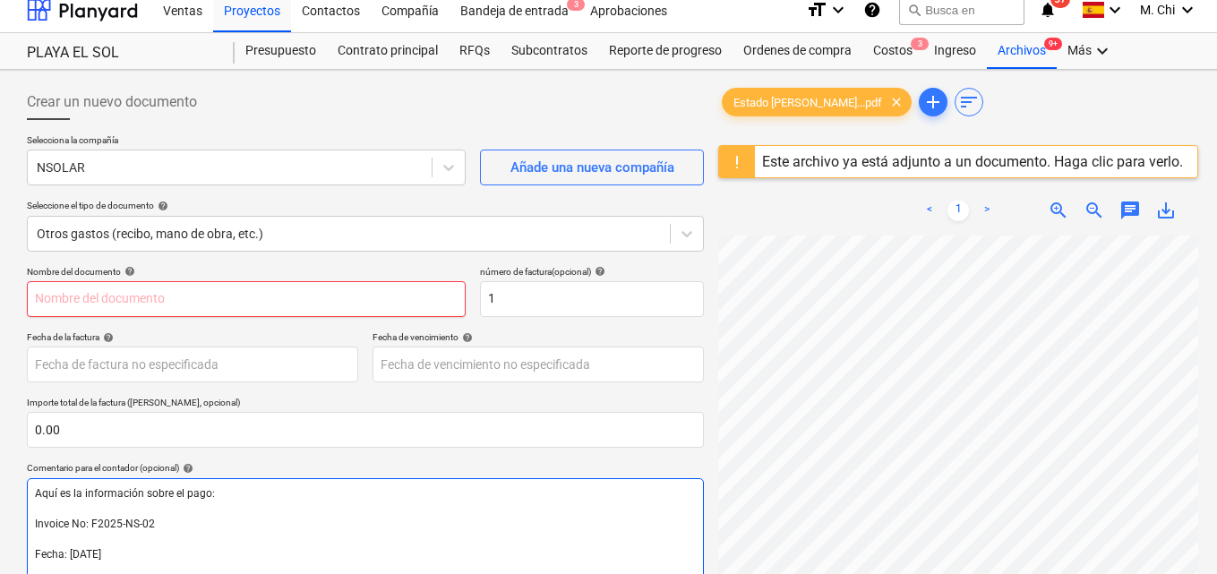
scroll to position [0, 0]
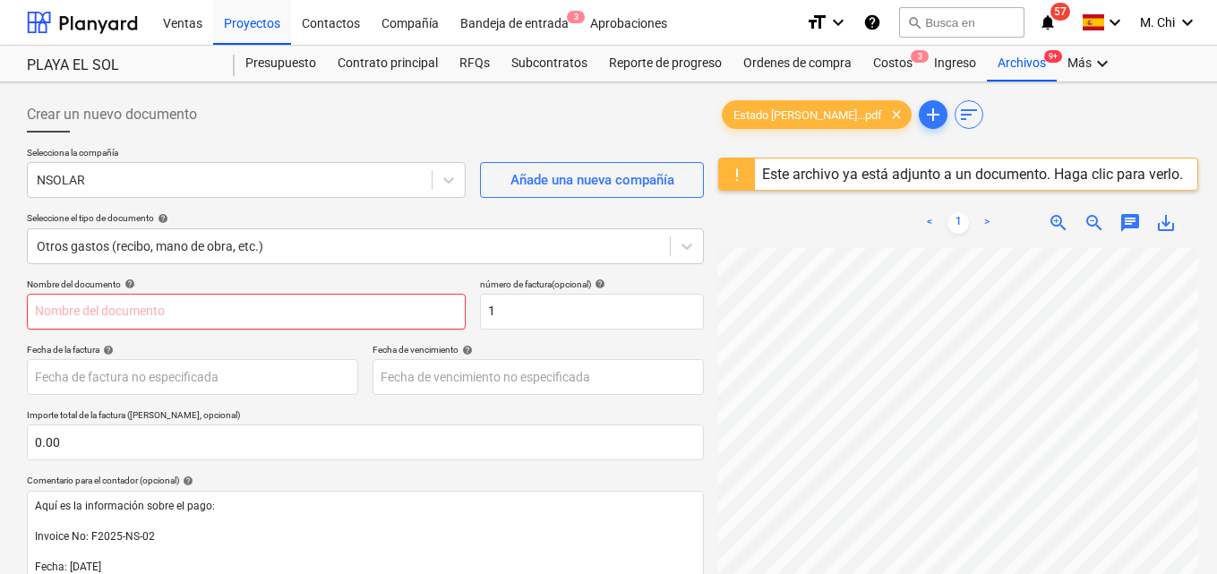
click at [129, 313] on input "text" at bounding box center [246, 312] width 439 height 36
click at [518, 320] on input "1" at bounding box center [592, 312] width 224 height 36
type input "08"
click at [154, 310] on input "text" at bounding box center [246, 312] width 439 height 36
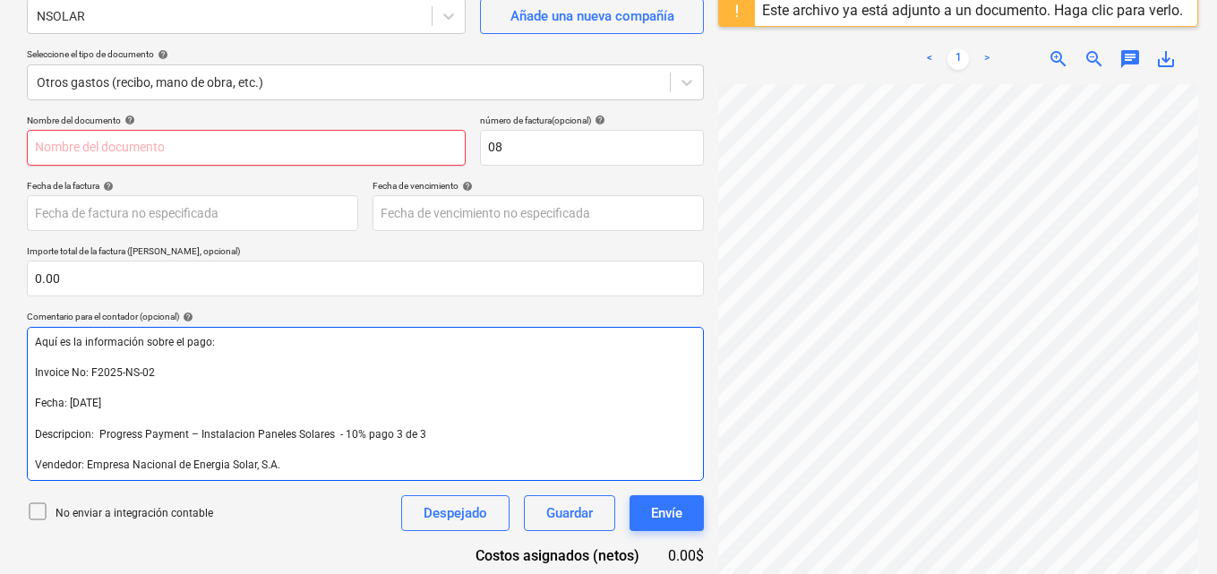
scroll to position [179, 0]
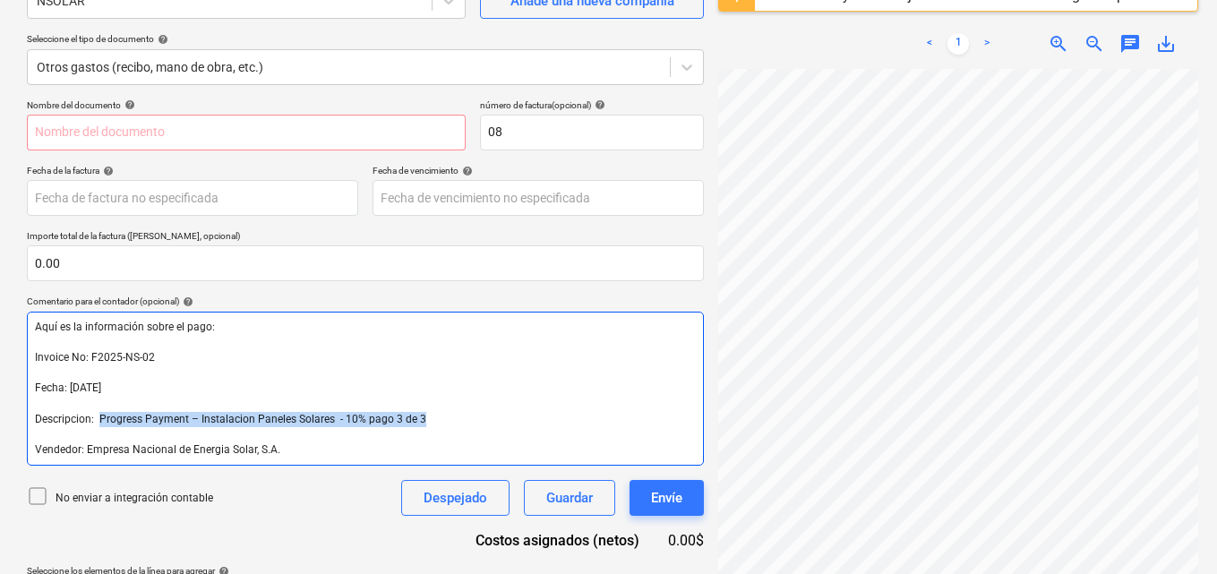
drag, startPoint x: 426, startPoint y: 415, endPoint x: 101, endPoint y: 421, distance: 325.1
click at [101, 421] on p "Descripcion: Progress Payment – Instalacion Paneles Solares - 10% pago 3 de 3" at bounding box center [365, 419] width 661 height 15
copy span "Progress Payment – Instalacion Paneles Solares - 10% pago 3 de 3"
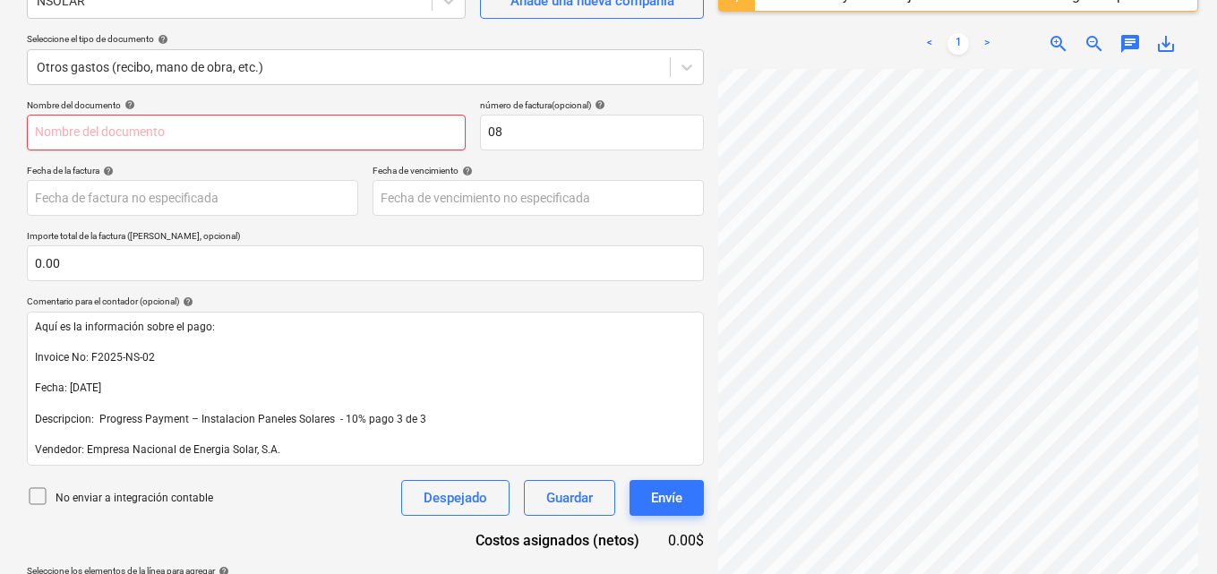
click at [71, 134] on input "text" at bounding box center [246, 133] width 439 height 36
paste input "Progress Payment – Instalacion Paneles Solares - 10% pago 3 de 3"
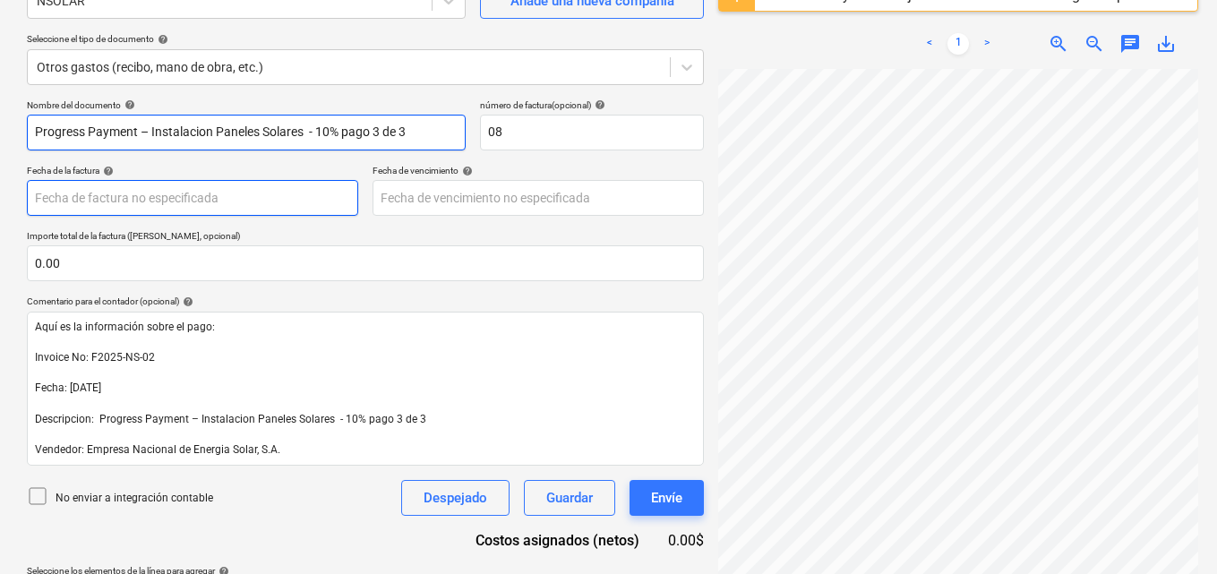
type input "Progress Payment – Instalacion Paneles Solares - 10% pago 3 de 3"
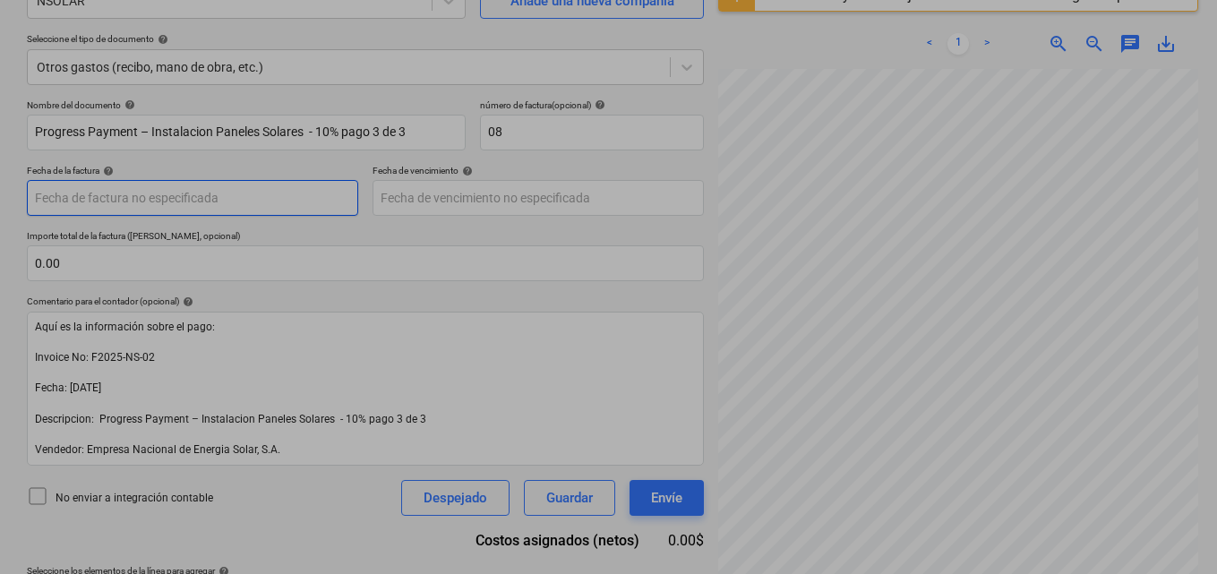
click at [229, 197] on body "Ventas Proyectos Contactos Compañía Bandeja de entrada 3 Aprobaciones format_si…" at bounding box center [608, 108] width 1217 height 574
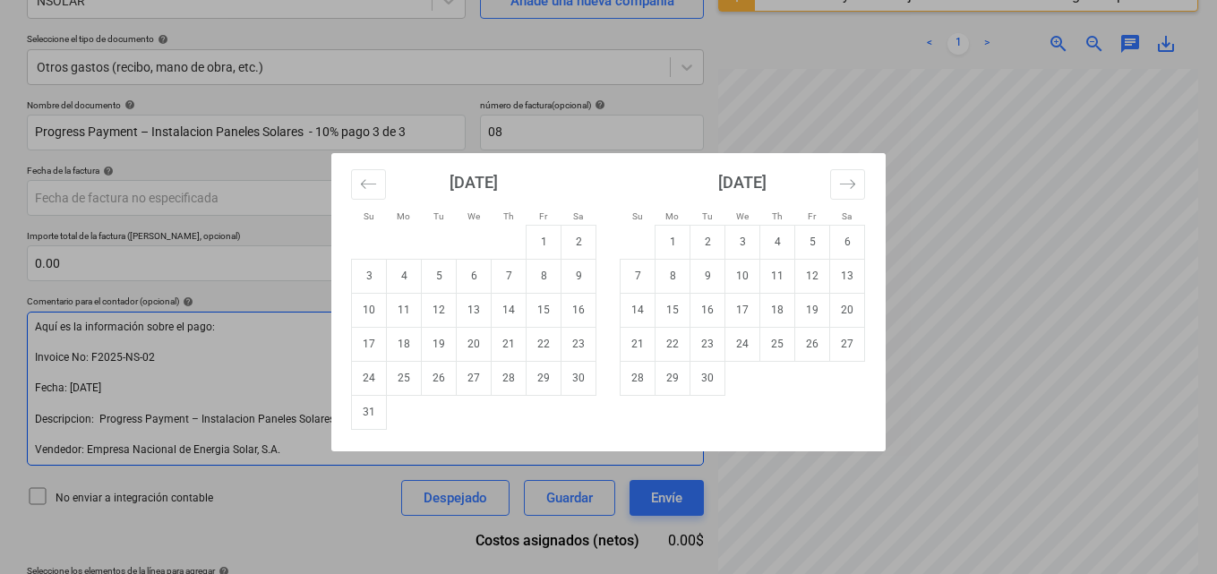
click at [403, 378] on td "25" at bounding box center [404, 378] width 35 height 34
type input "[DATE]"
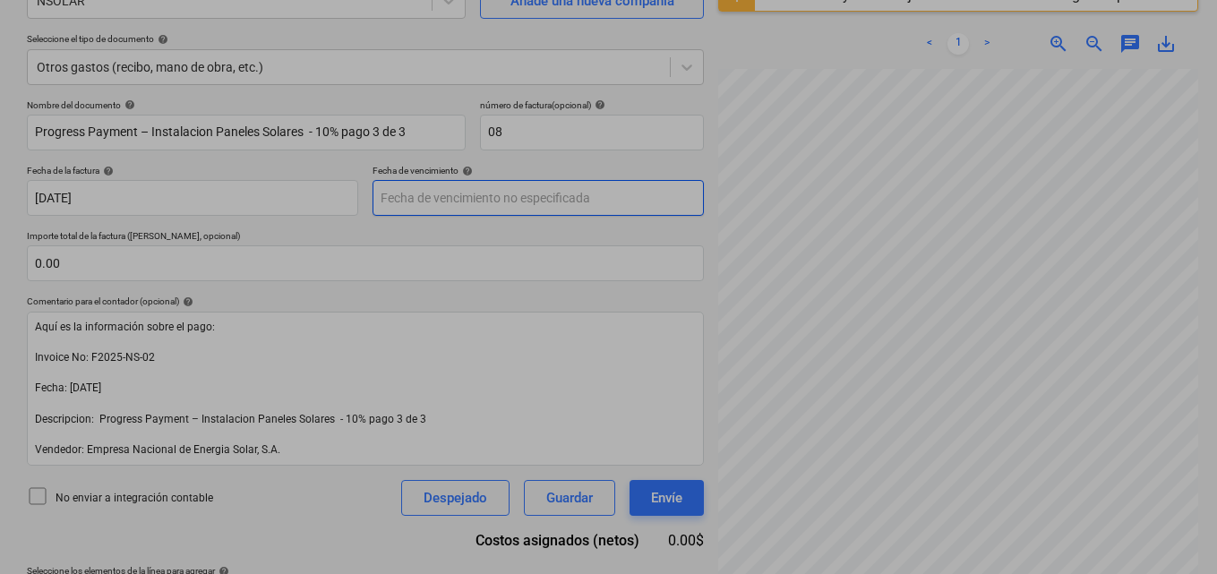
click at [481, 199] on body "Ventas Proyectos Contactos Compañía Bandeja de entrada 3 Aprobaciones format_si…" at bounding box center [608, 108] width 1217 height 574
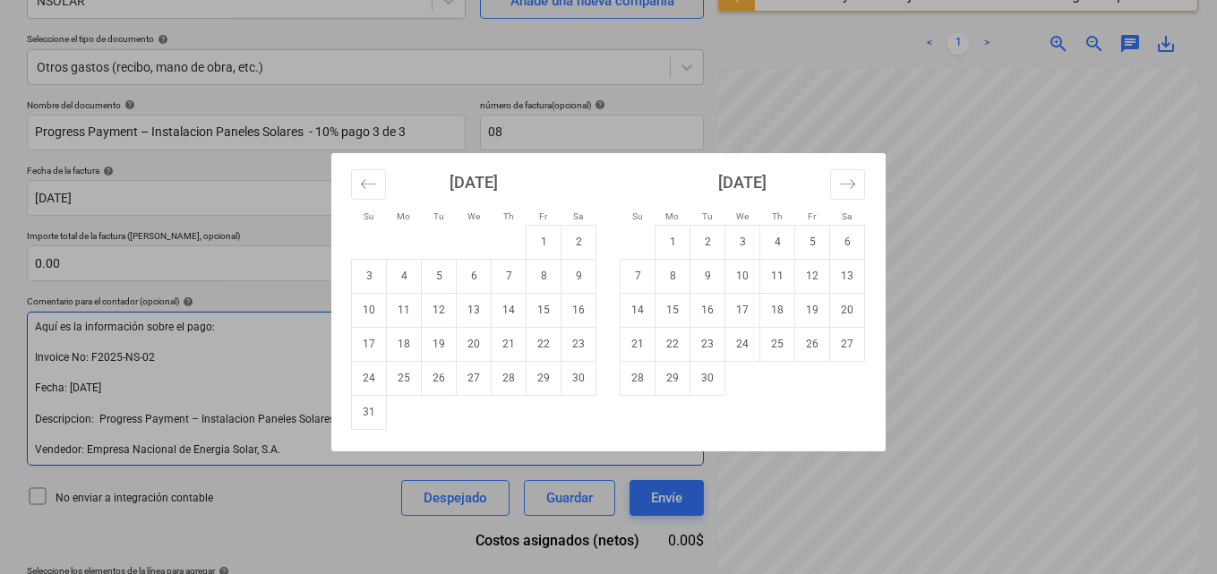
drag, startPoint x: 403, startPoint y: 382, endPoint x: 163, endPoint y: 338, distance: 243.9
click at [398, 381] on td "25" at bounding box center [404, 378] width 35 height 34
type input "[DATE]"
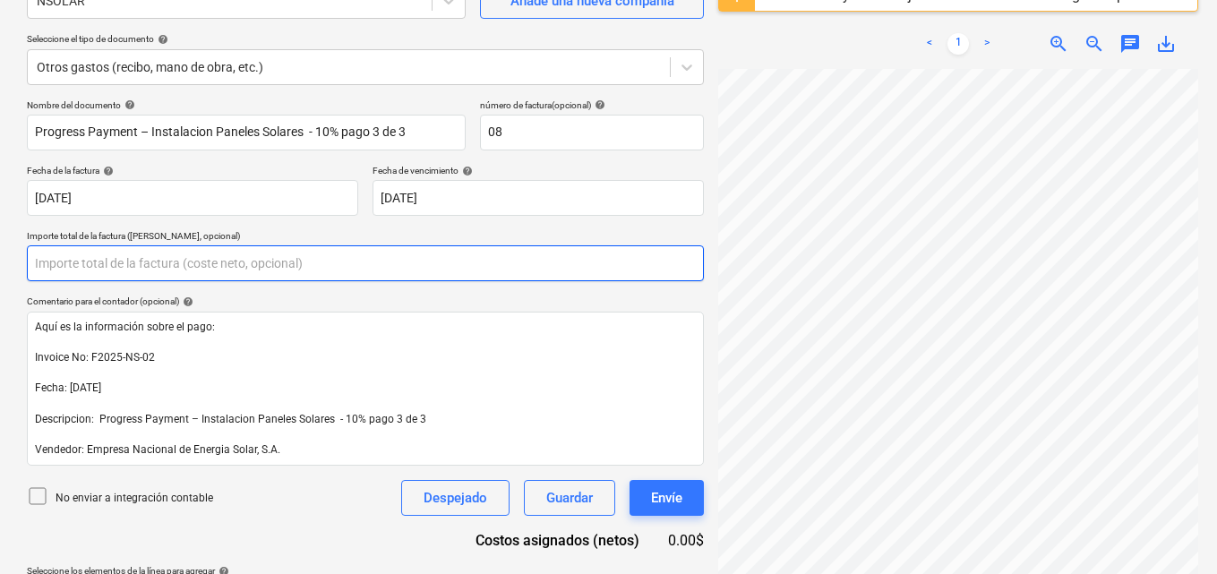
drag, startPoint x: 115, startPoint y: 272, endPoint x: 22, endPoint y: 256, distance: 93.6
click at [22, 256] on div "Crear un nuevo documento Selecciona la compañía NSOLAR Añade una nueva compañía…" at bounding box center [365, 266] width 691 height 713
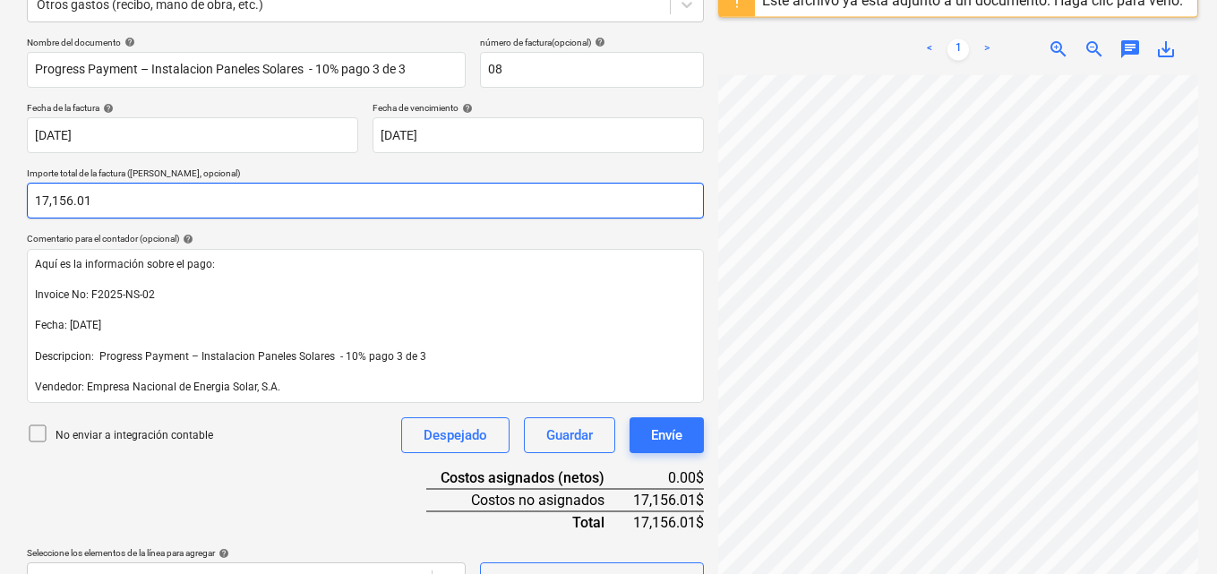
scroll to position [280, 0]
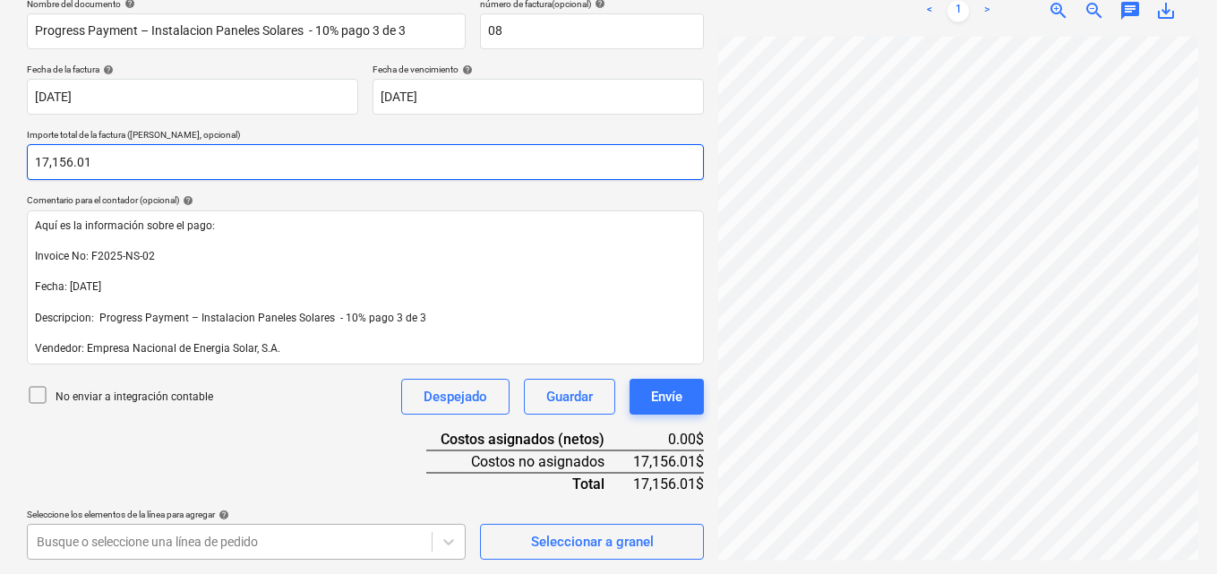
type input "17,156.01"
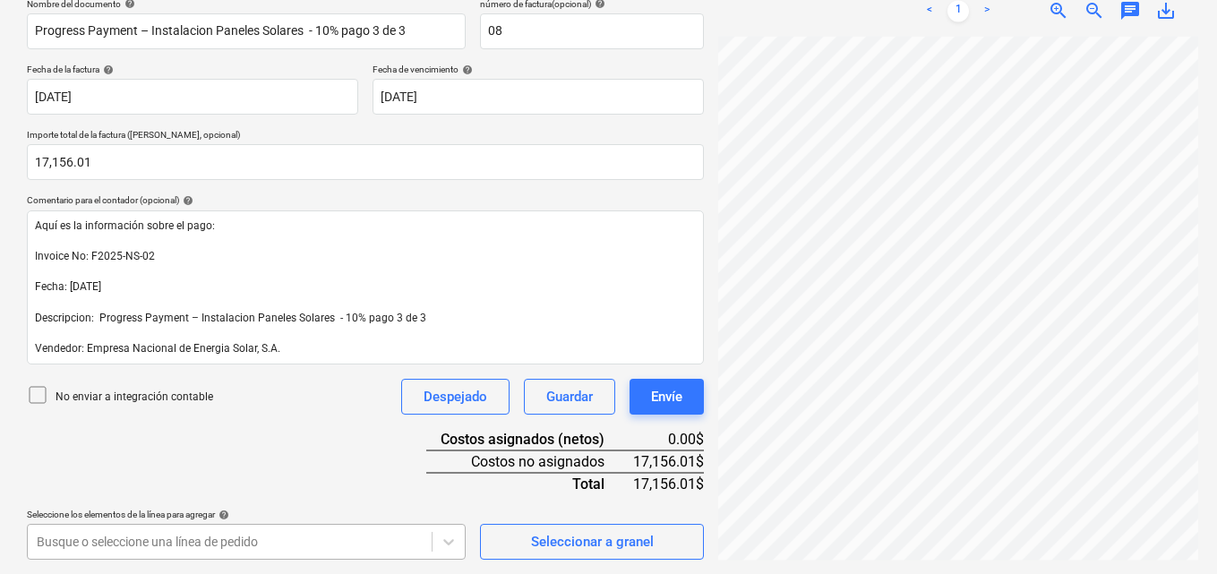
click at [248, 294] on body "Ventas Proyectos Contactos Compañía Bandeja de entrada 3 Aprobaciones format_si…" at bounding box center [608, 7] width 1217 height 574
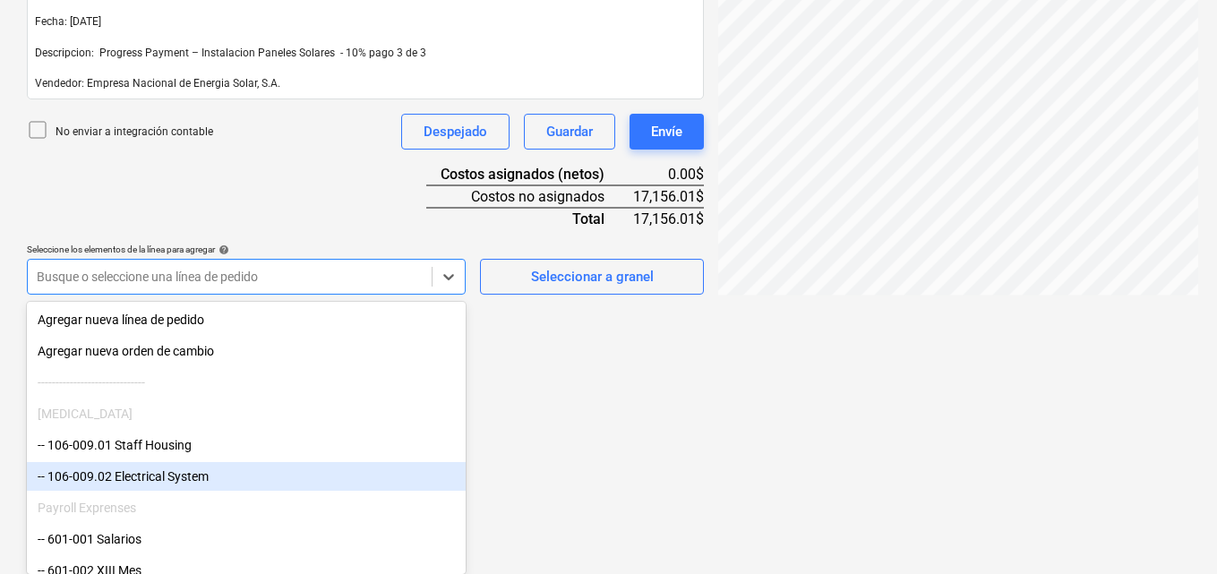
drag, startPoint x: 128, startPoint y: 491, endPoint x: 122, endPoint y: 478, distance: 14.0
click at [122, 478] on div "-- 106-009.02 Electrical System" at bounding box center [246, 476] width 439 height 29
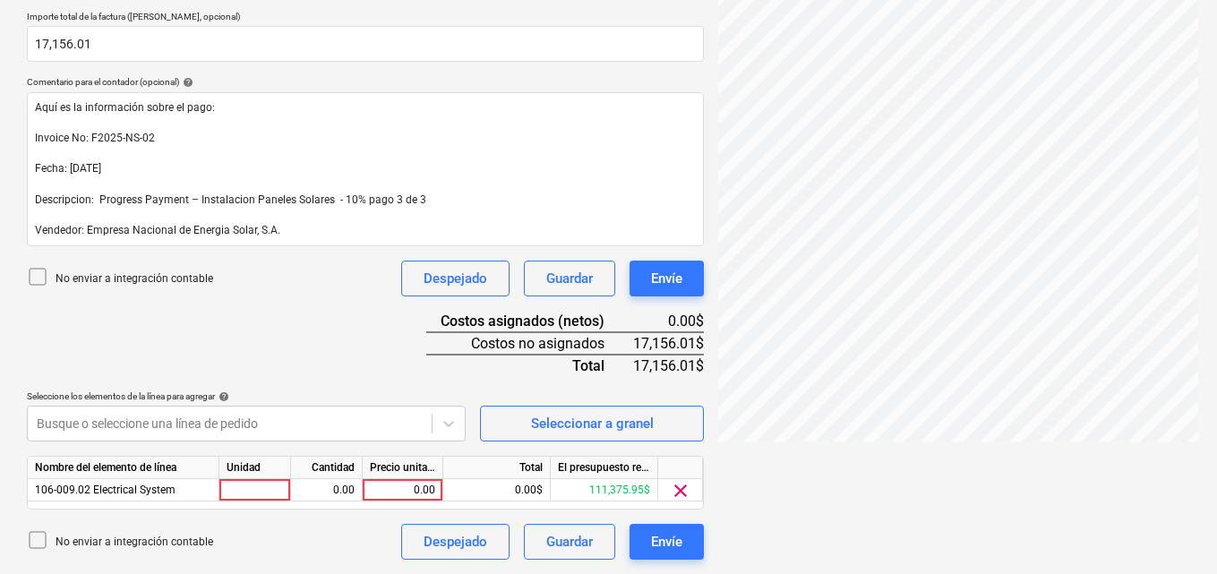
scroll to position [398, 0]
click at [267, 489] on div at bounding box center [255, 490] width 72 height 22
type input "1"
click at [338, 489] on div "0.00" at bounding box center [326, 490] width 56 height 22
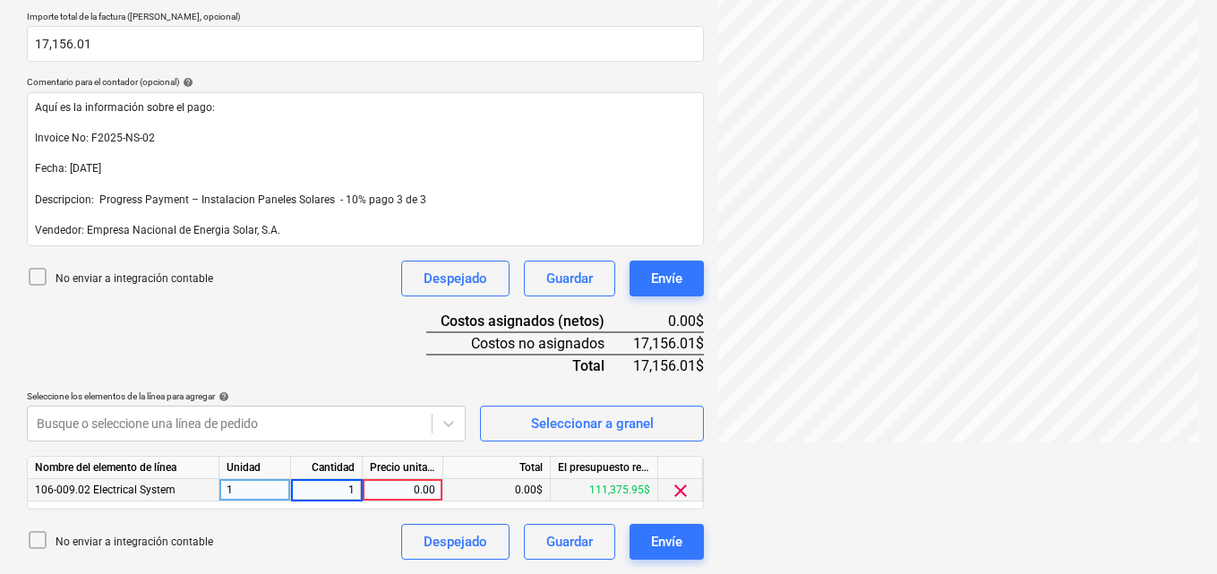
click at [408, 489] on div "0.00" at bounding box center [402, 490] width 65 height 22
type input "|"
type input "17,156.01"
click at [790, 535] on div "Estado de Cuen...pdf clear add sort Este archivo ya está adjunto a un documento…" at bounding box center [958, 129] width 494 height 876
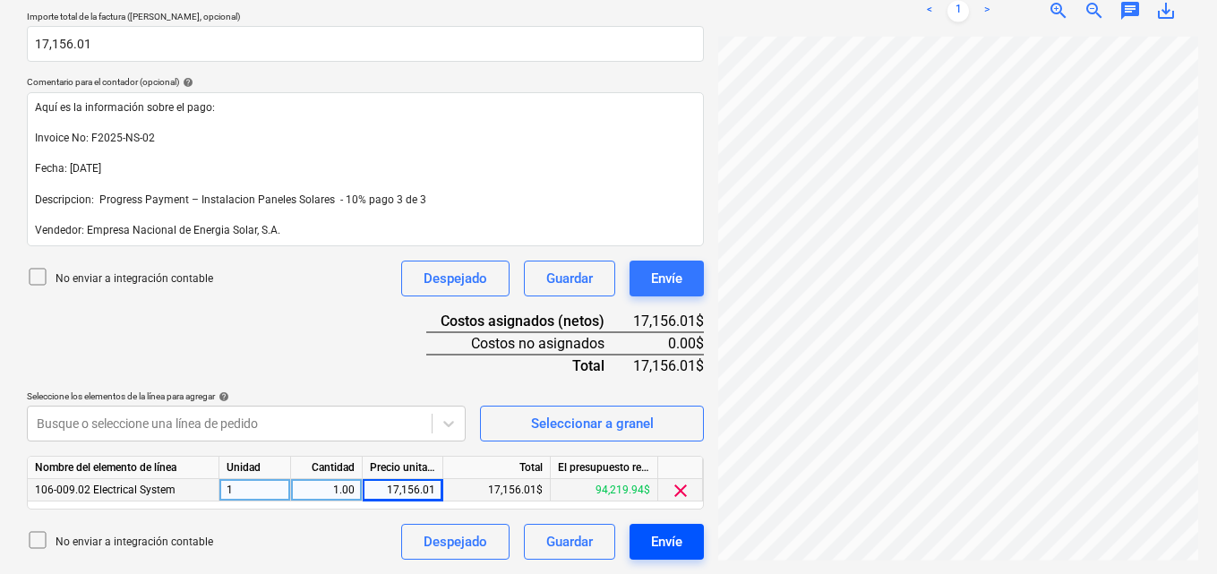
click at [663, 542] on div "Envíe" at bounding box center [666, 541] width 31 height 23
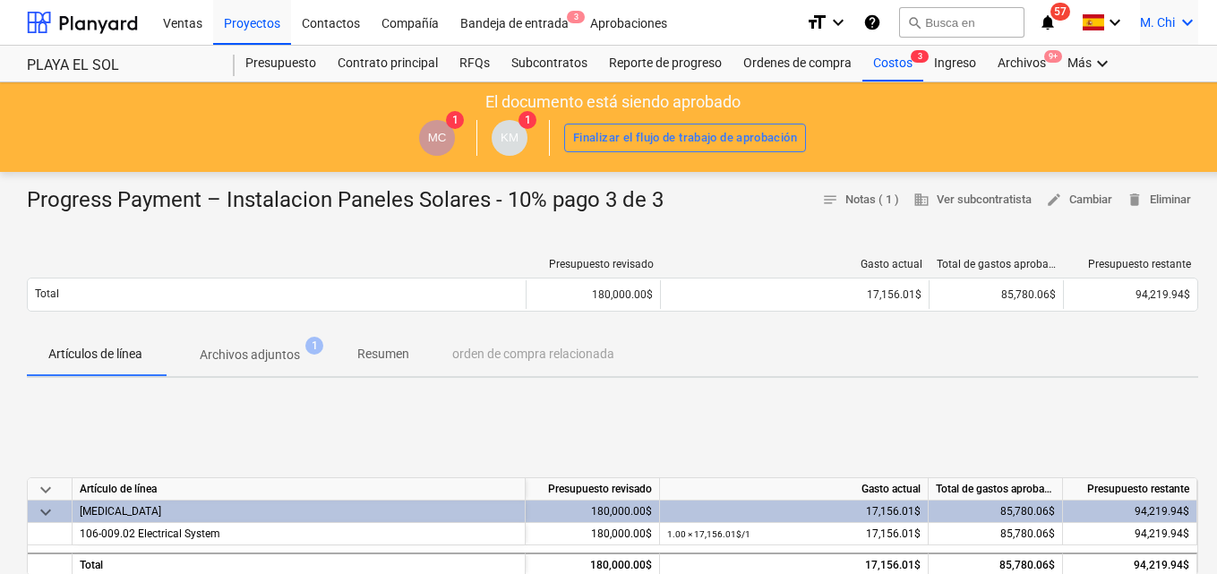
click at [1188, 19] on icon "keyboard_arrow_down" at bounding box center [1186, 22] width 21 height 21
click at [1157, 99] on div "Desconecta." at bounding box center [1144, 98] width 107 height 29
